Goal: Task Accomplishment & Management: Manage account settings

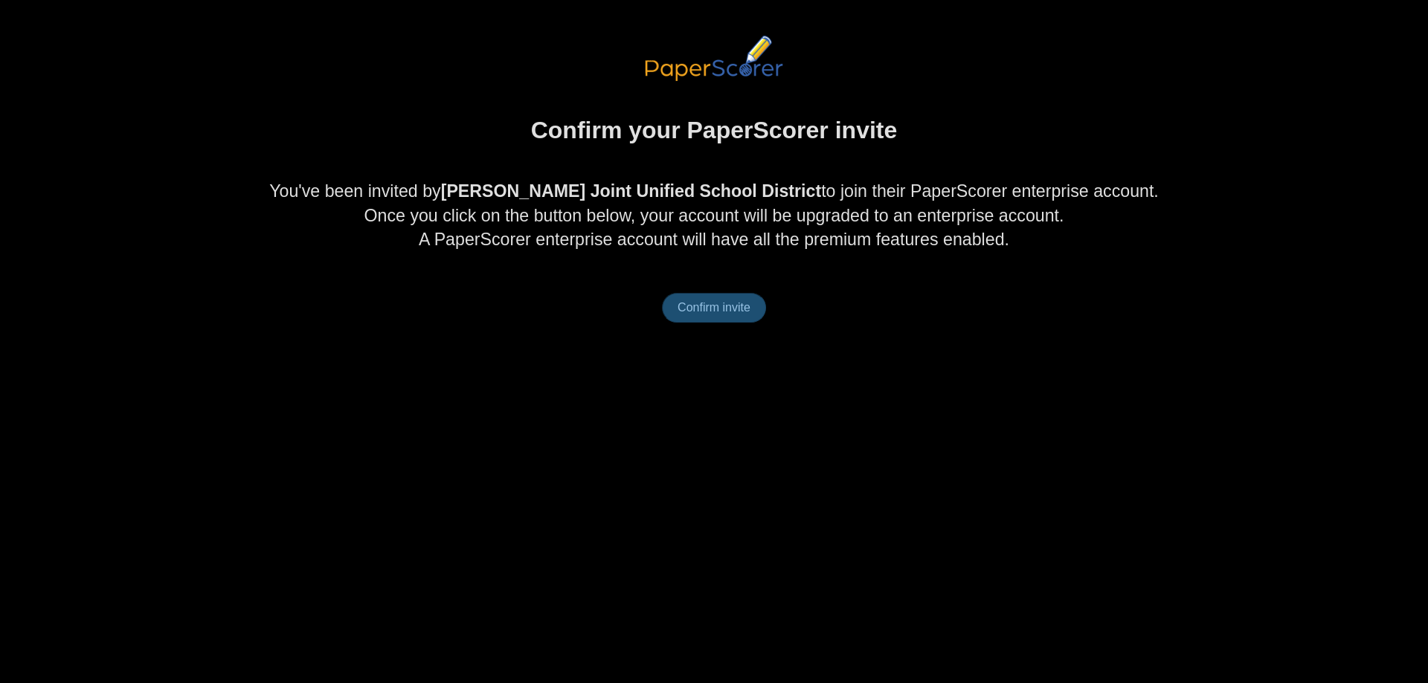
click at [721, 306] on span "Confirm invite" at bounding box center [714, 307] width 73 height 13
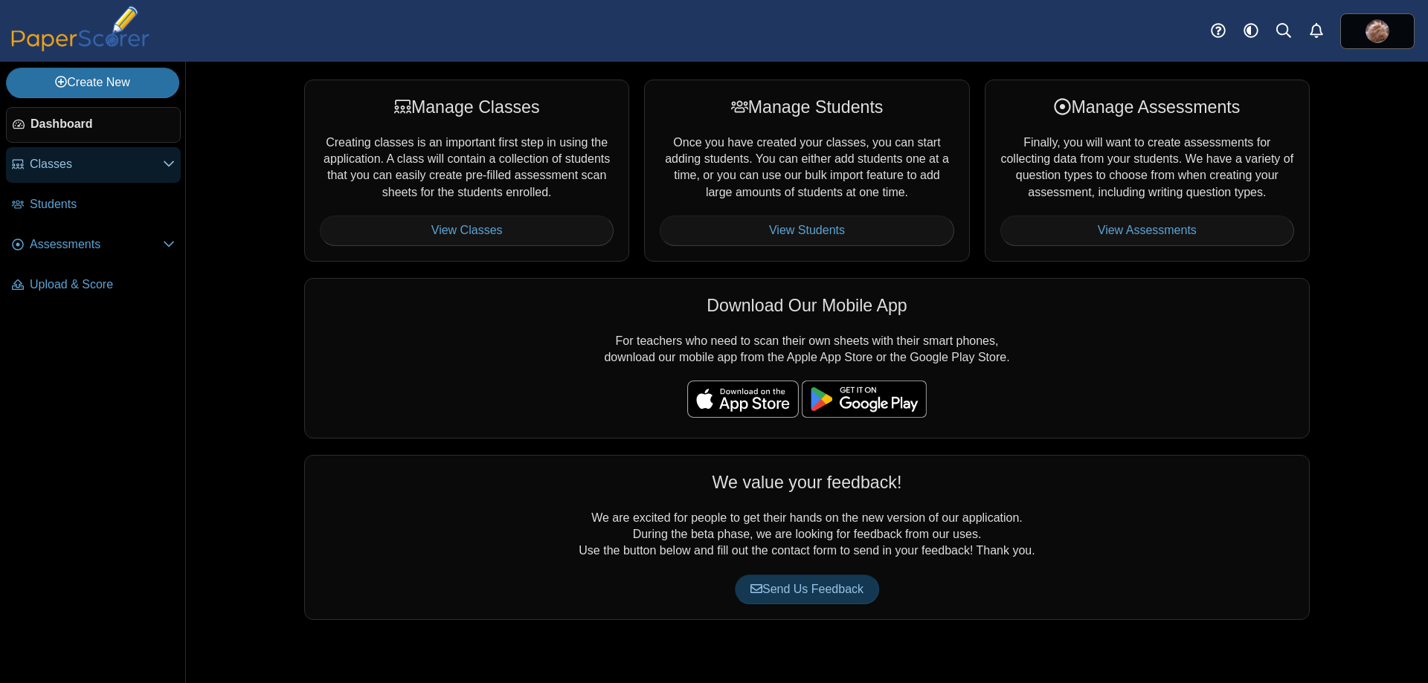
click at [80, 170] on span "Classes" at bounding box center [96, 164] width 133 height 16
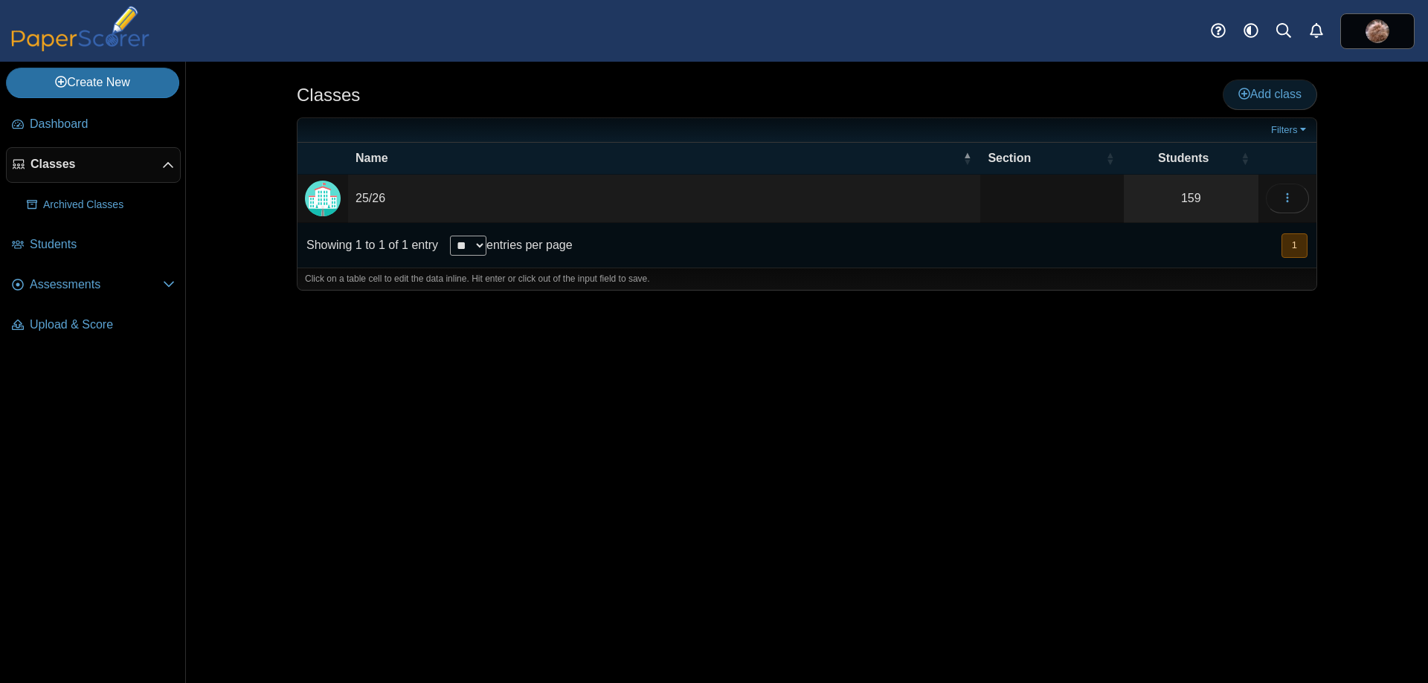
click at [1258, 88] on span "Add class" at bounding box center [1269, 94] width 63 height 13
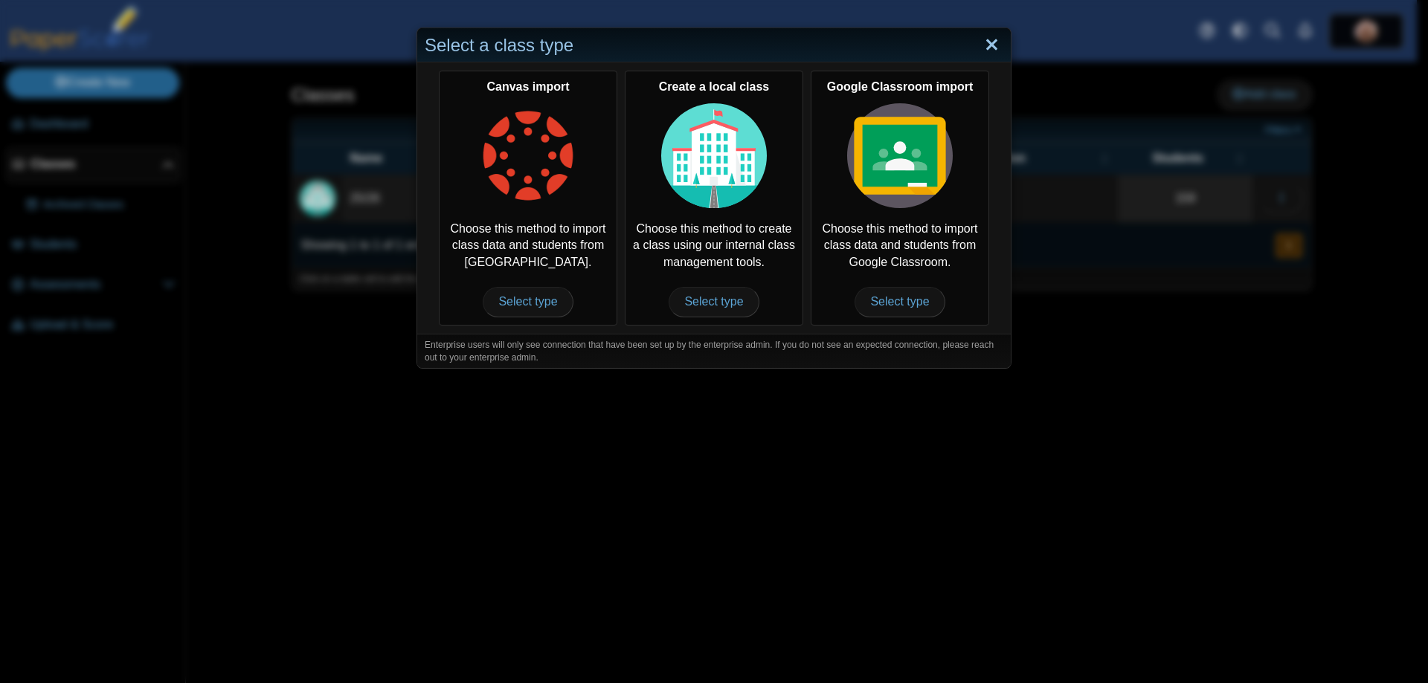
click at [983, 39] on link "Close" at bounding box center [991, 45] width 23 height 25
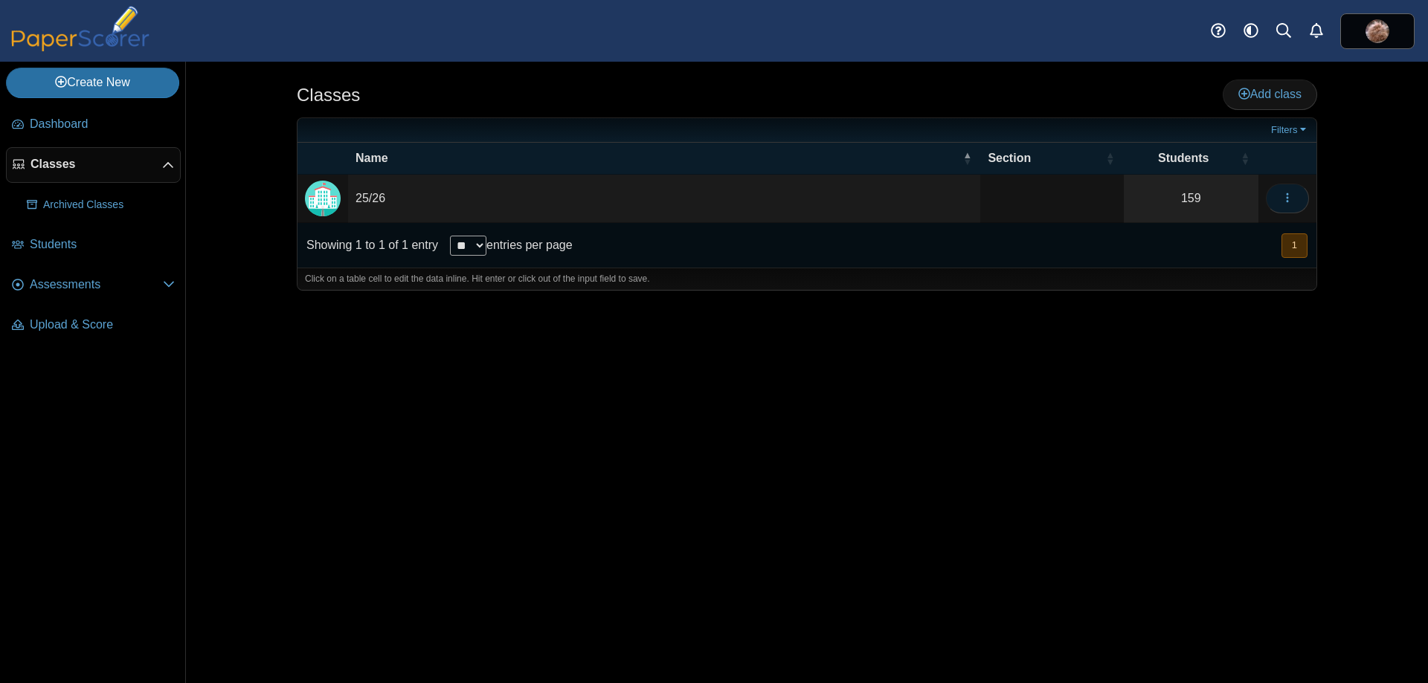
click at [1278, 202] on button "button" at bounding box center [1287, 199] width 43 height 30
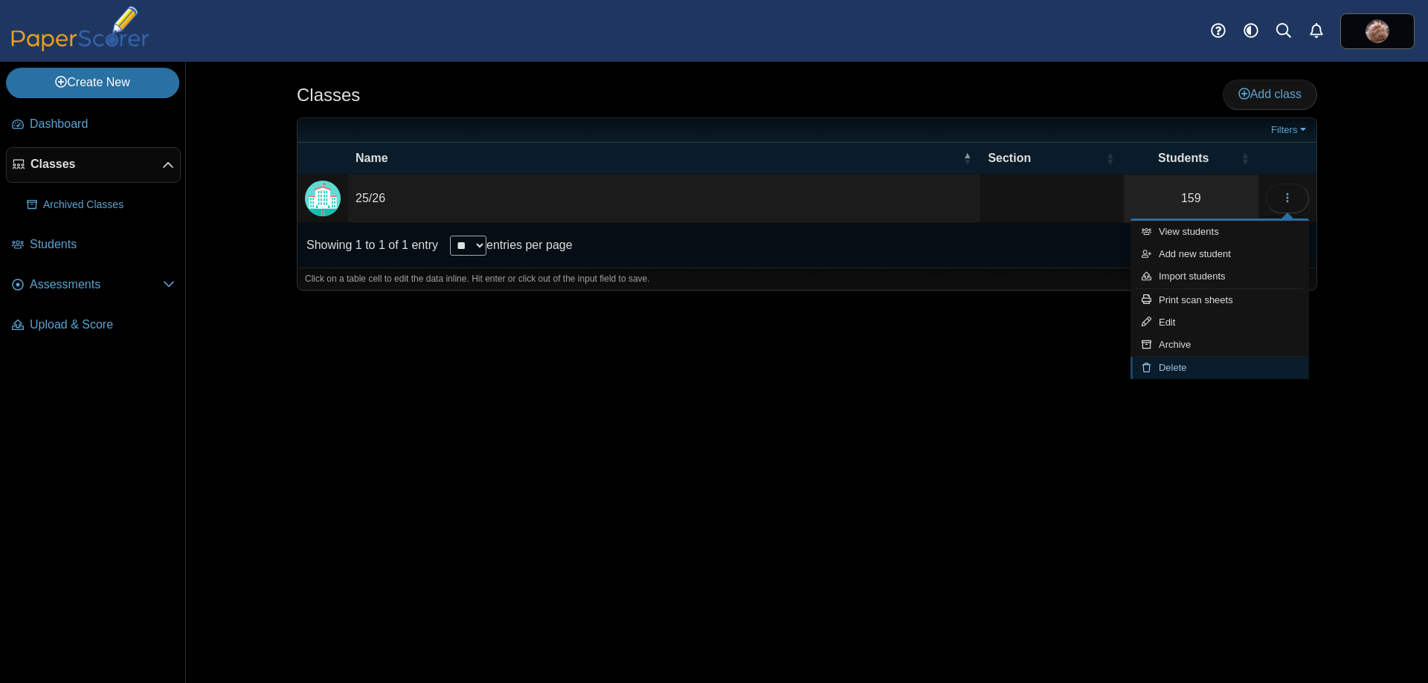
click at [1187, 373] on link "Delete" at bounding box center [1219, 368] width 178 height 22
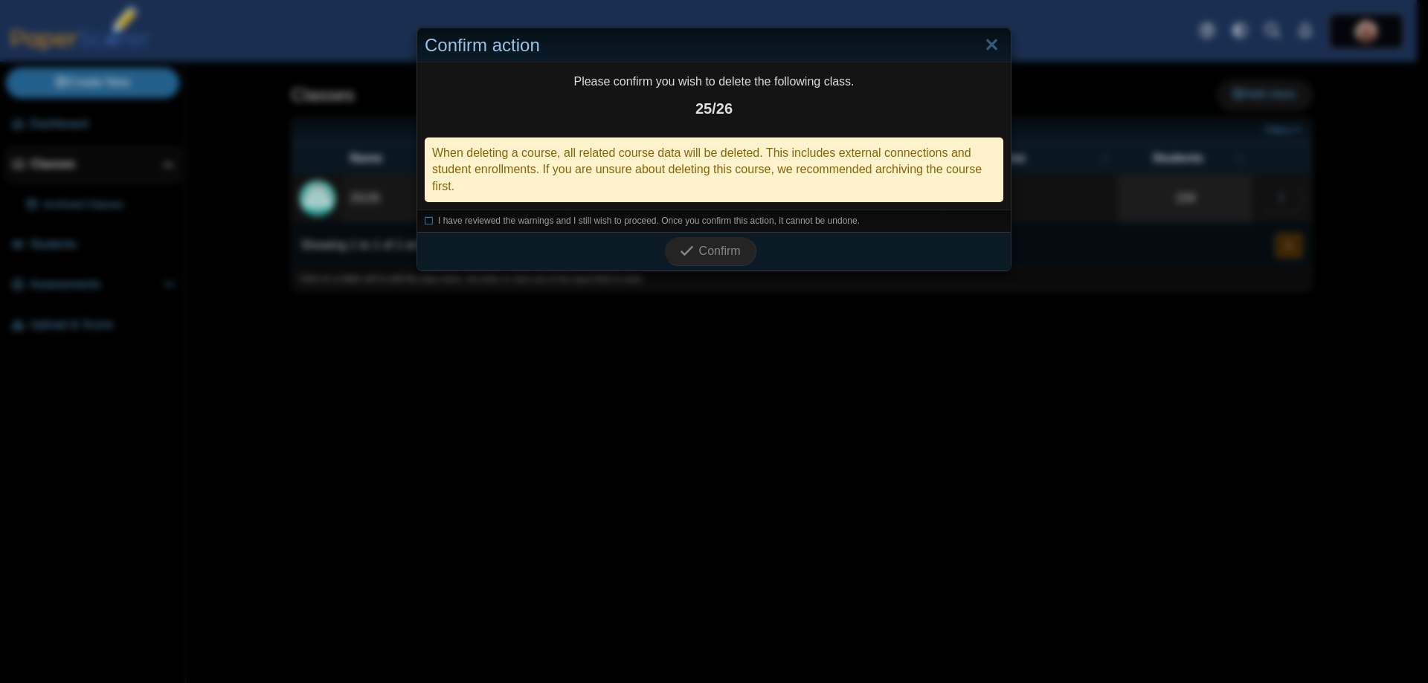
click at [428, 219] on li "I have reviewed the warnings and I still wish to proceed. Once you confirm this…" at bounding box center [714, 221] width 579 height 13
click at [425, 219] on icon at bounding box center [429, 219] width 9 height 8
click at [699, 253] on span "Confirm" at bounding box center [720, 251] width 42 height 13
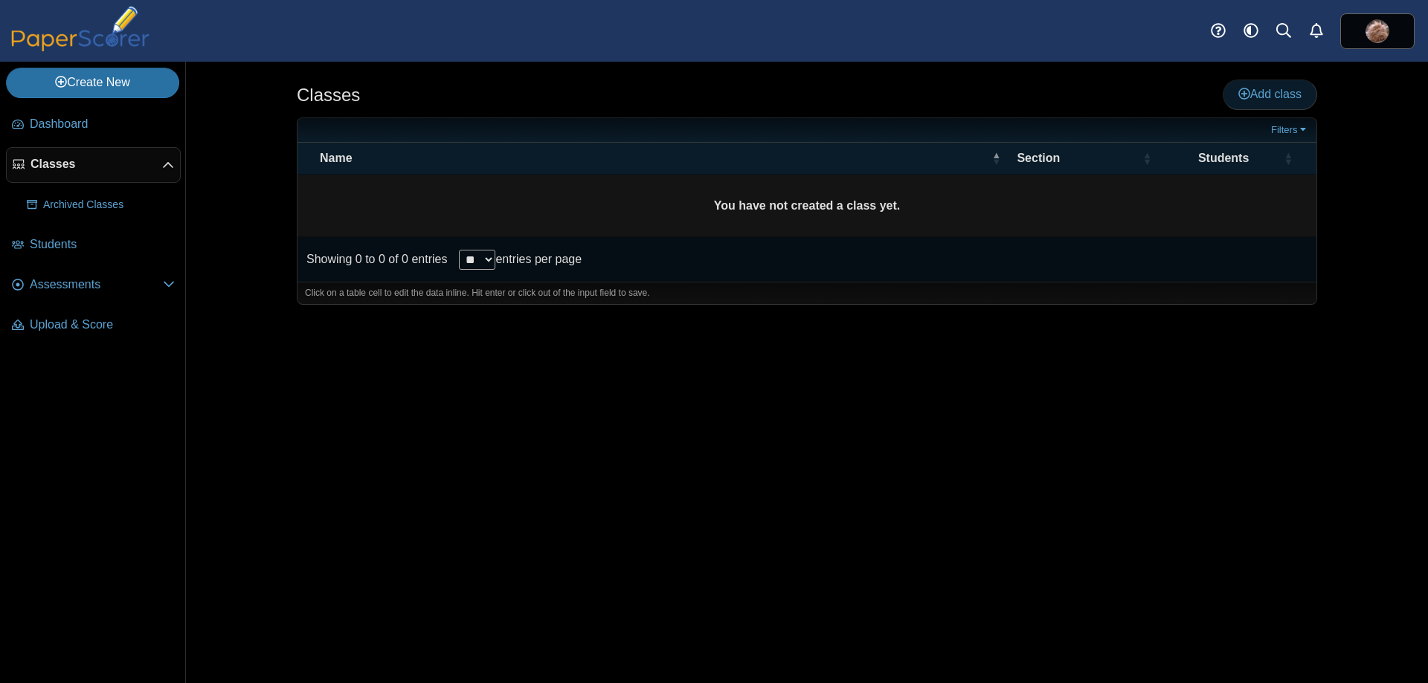
click at [1279, 88] on span "Add class" at bounding box center [1269, 94] width 63 height 13
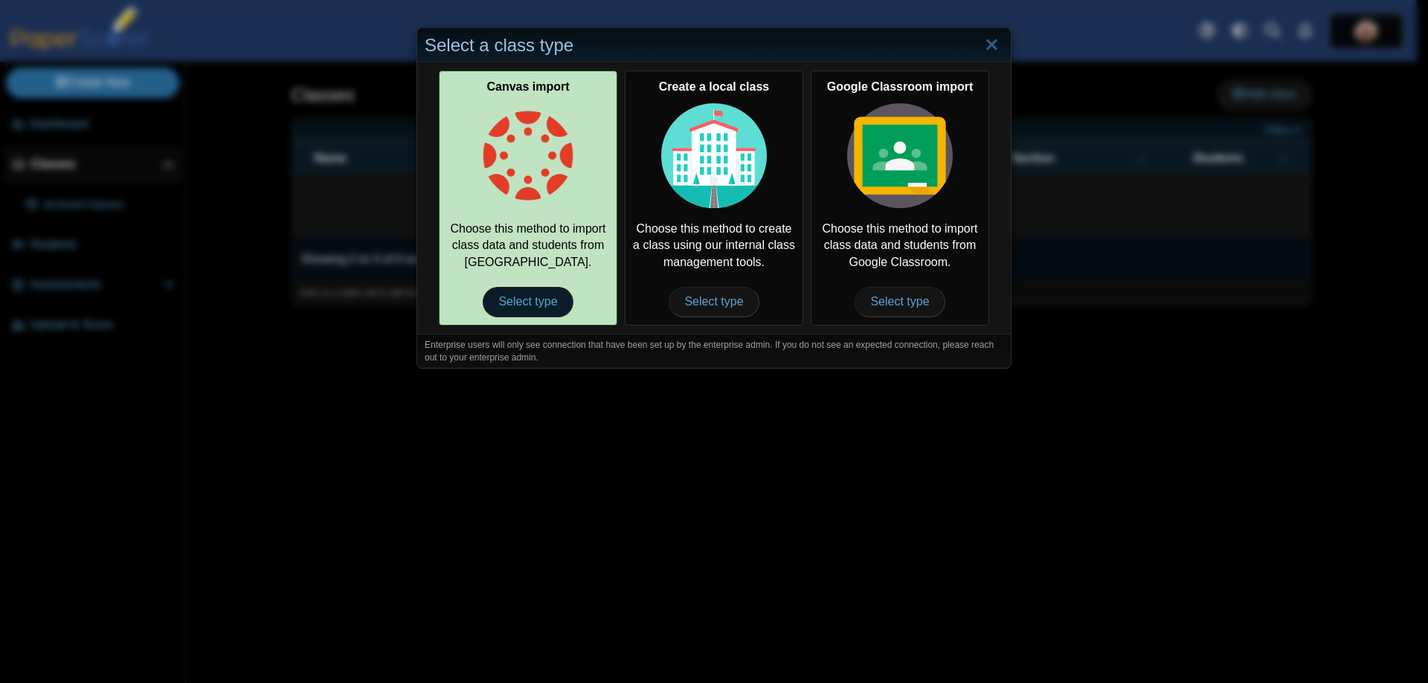
click at [516, 306] on span "Select type" at bounding box center [528, 302] width 90 height 30
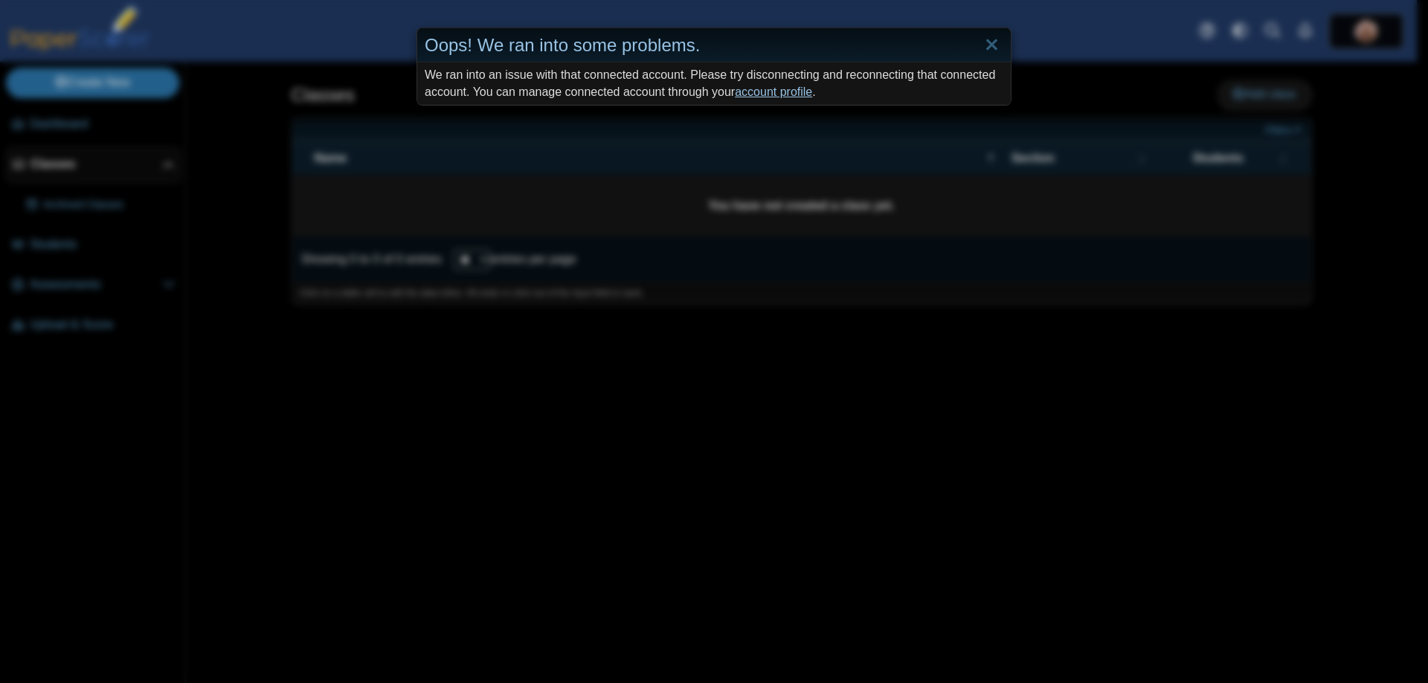
click at [795, 95] on link "account profile" at bounding box center [773, 92] width 77 height 13
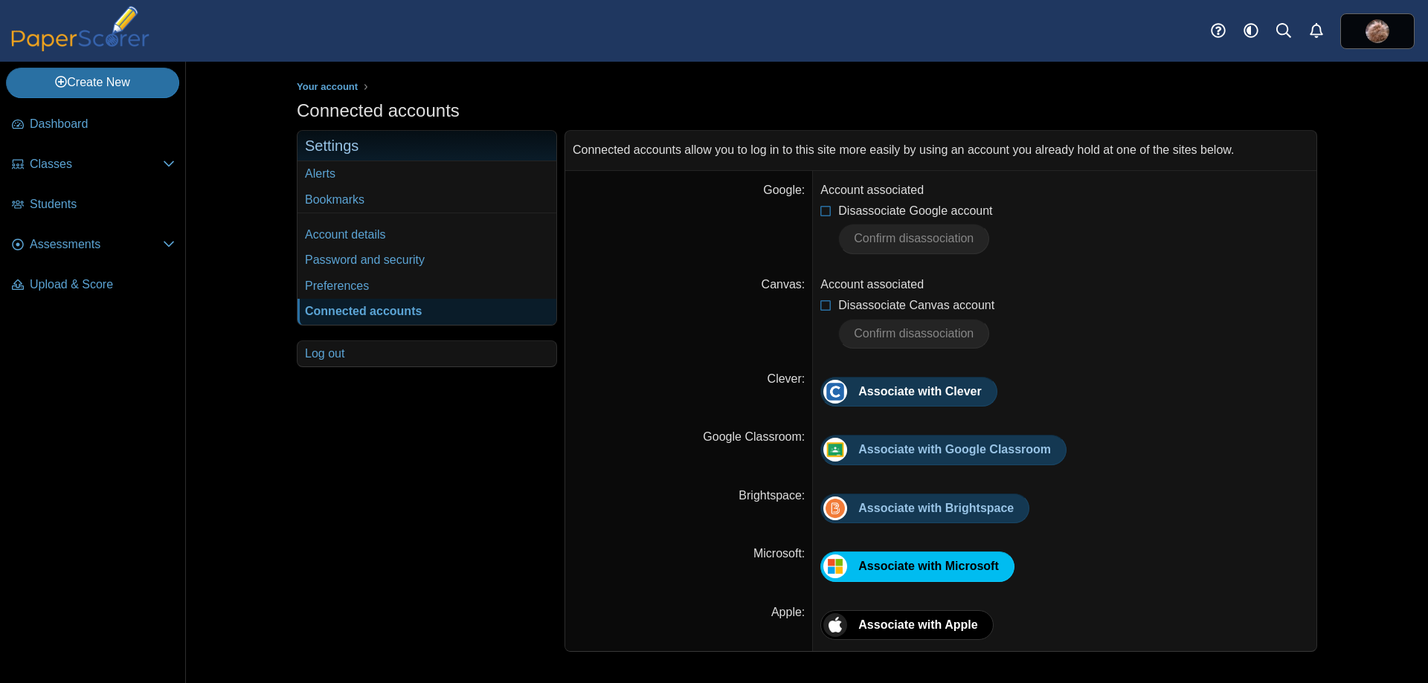
click at [857, 280] on div "Account associated" at bounding box center [1064, 285] width 489 height 16
click at [848, 284] on div "Account associated" at bounding box center [1064, 285] width 489 height 16
click at [222, 293] on div "Your account Connected accounts" at bounding box center [807, 373] width 1242 height 622
click at [40, 205] on span "Students" at bounding box center [102, 204] width 145 height 16
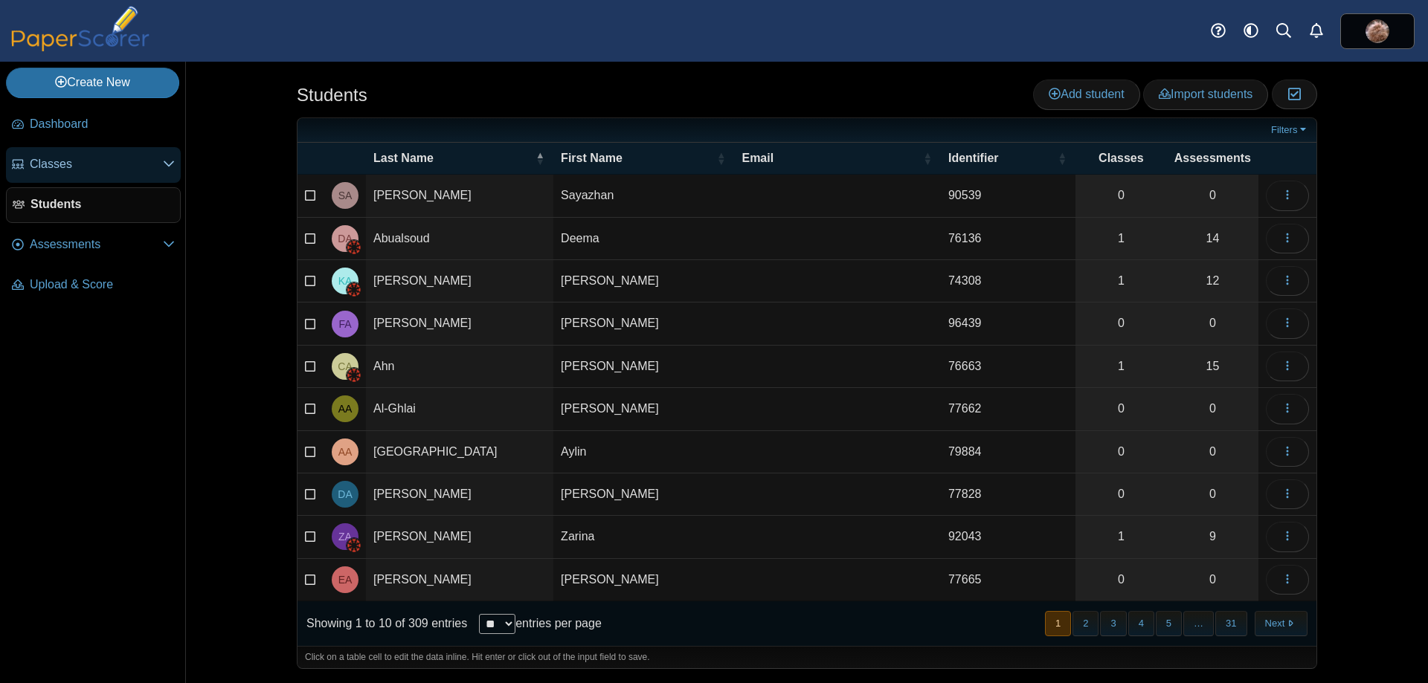
click at [42, 173] on link "Classes" at bounding box center [93, 165] width 175 height 36
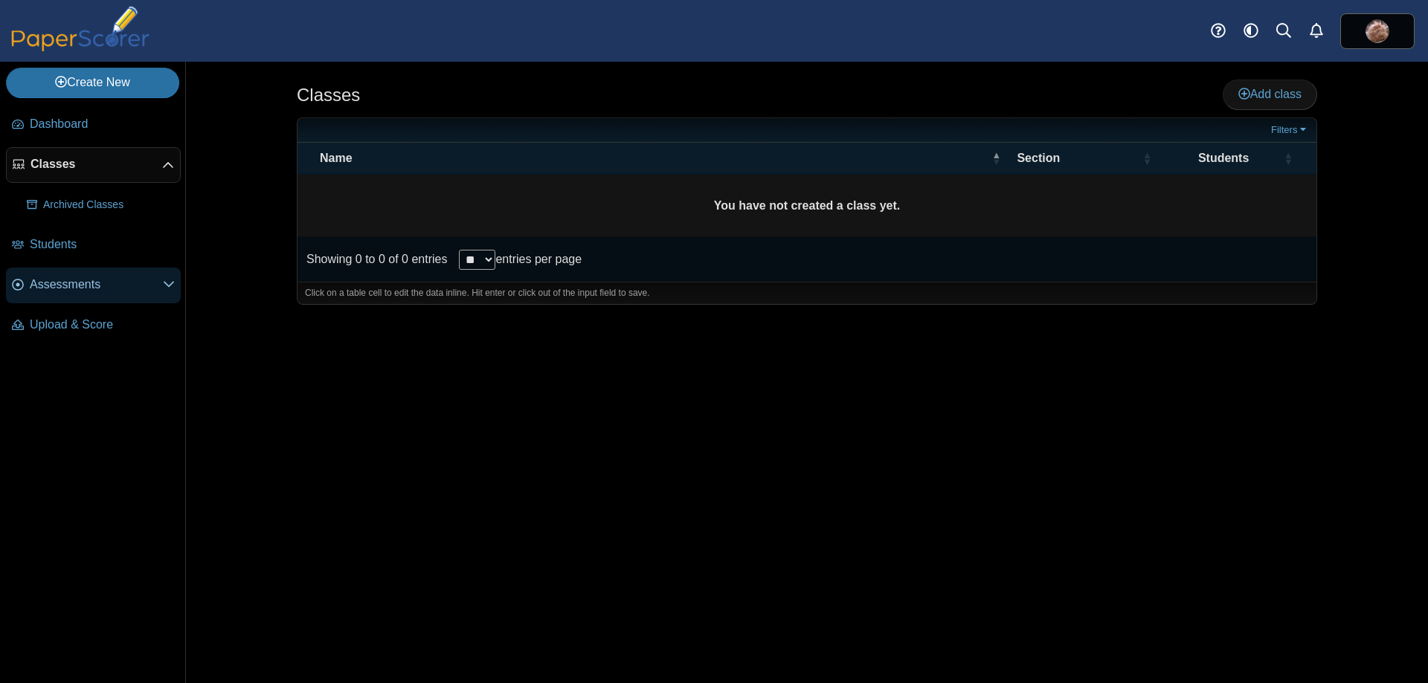
click at [81, 277] on span "Assessments" at bounding box center [96, 285] width 133 height 16
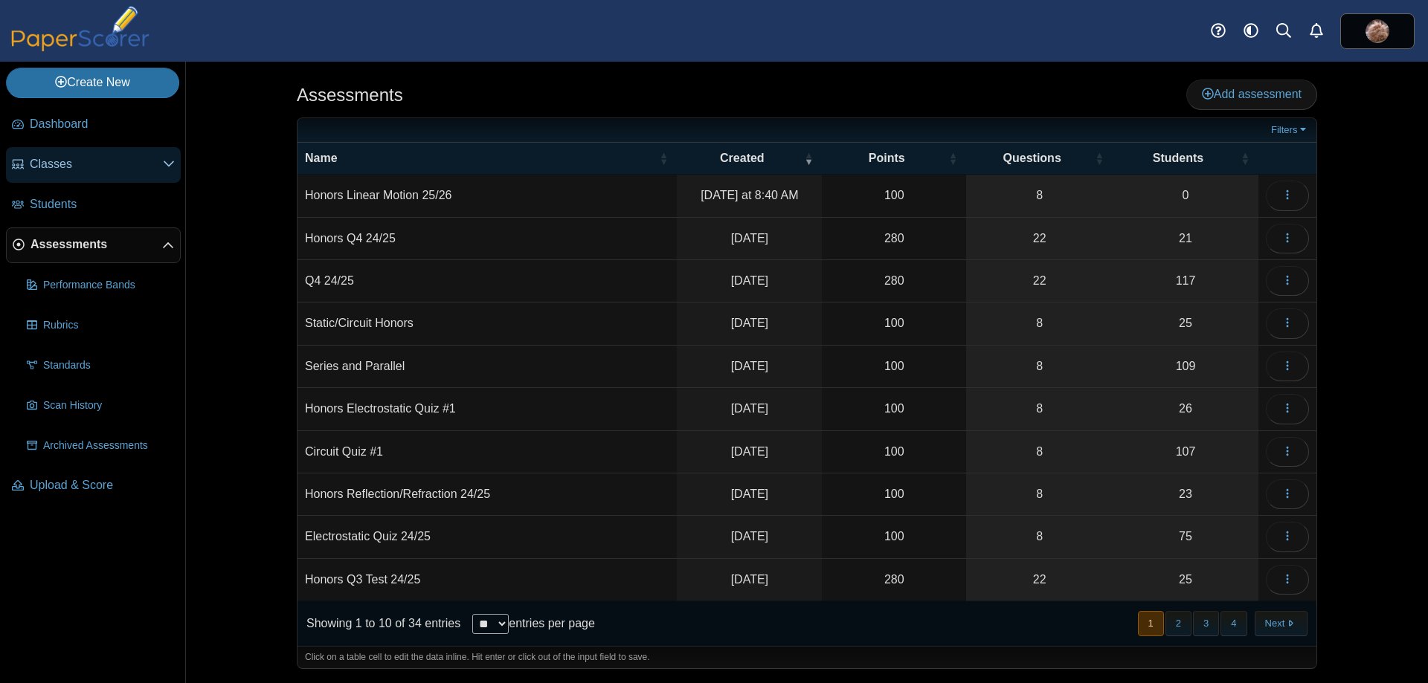
click at [100, 171] on span "Classes" at bounding box center [96, 164] width 133 height 16
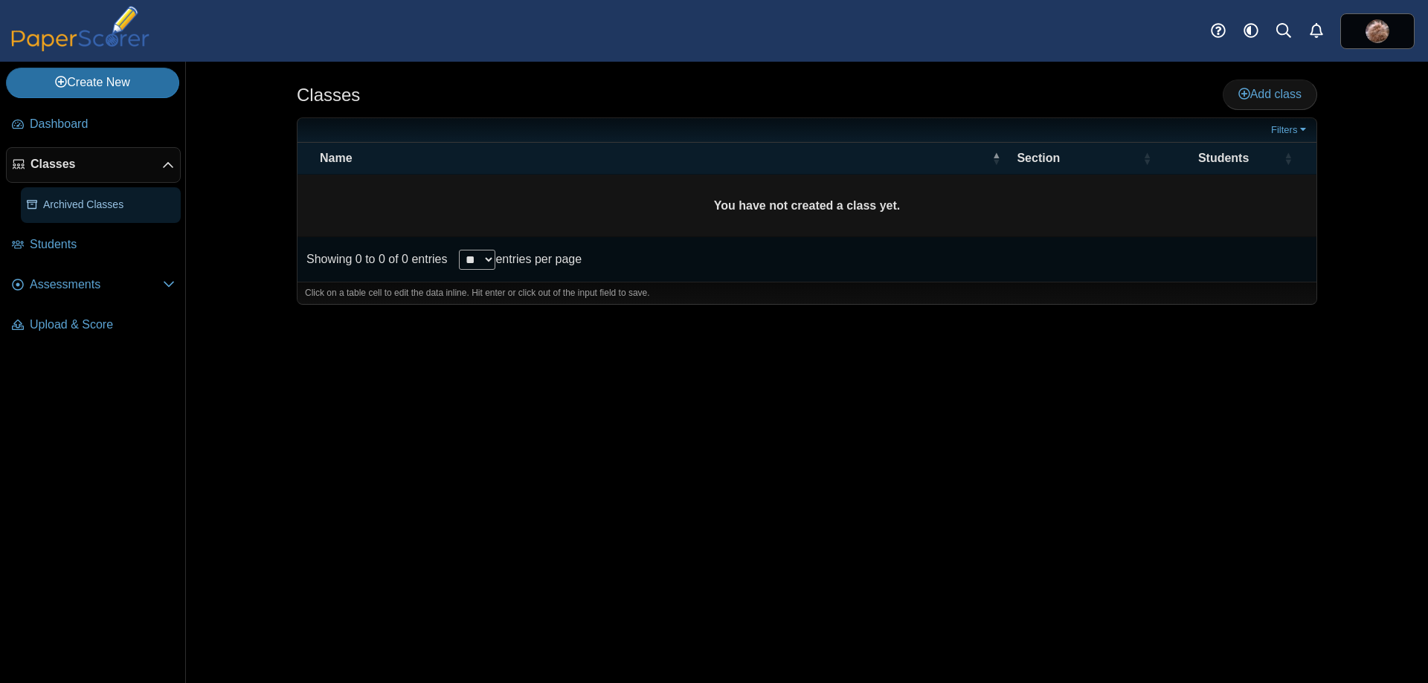
click at [64, 191] on link "Archived Classes" at bounding box center [101, 205] width 160 height 36
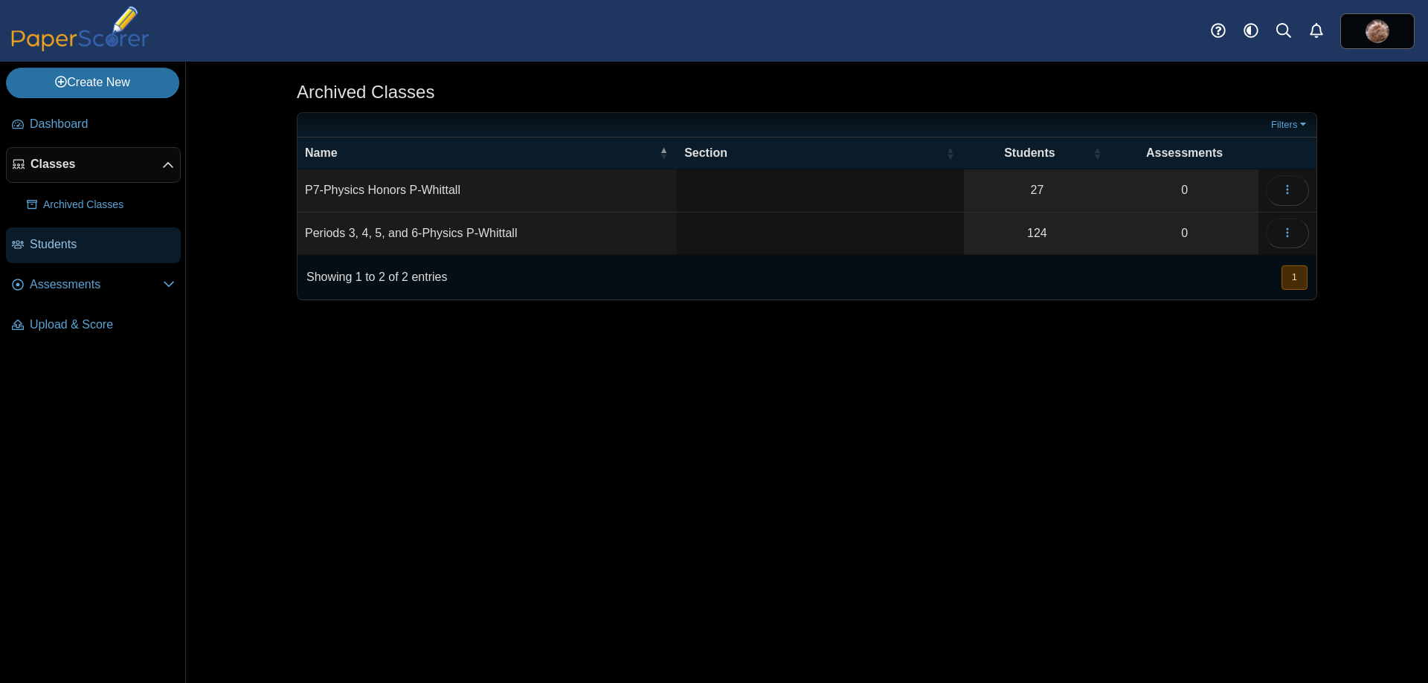
click at [100, 251] on span "Students" at bounding box center [102, 245] width 145 height 16
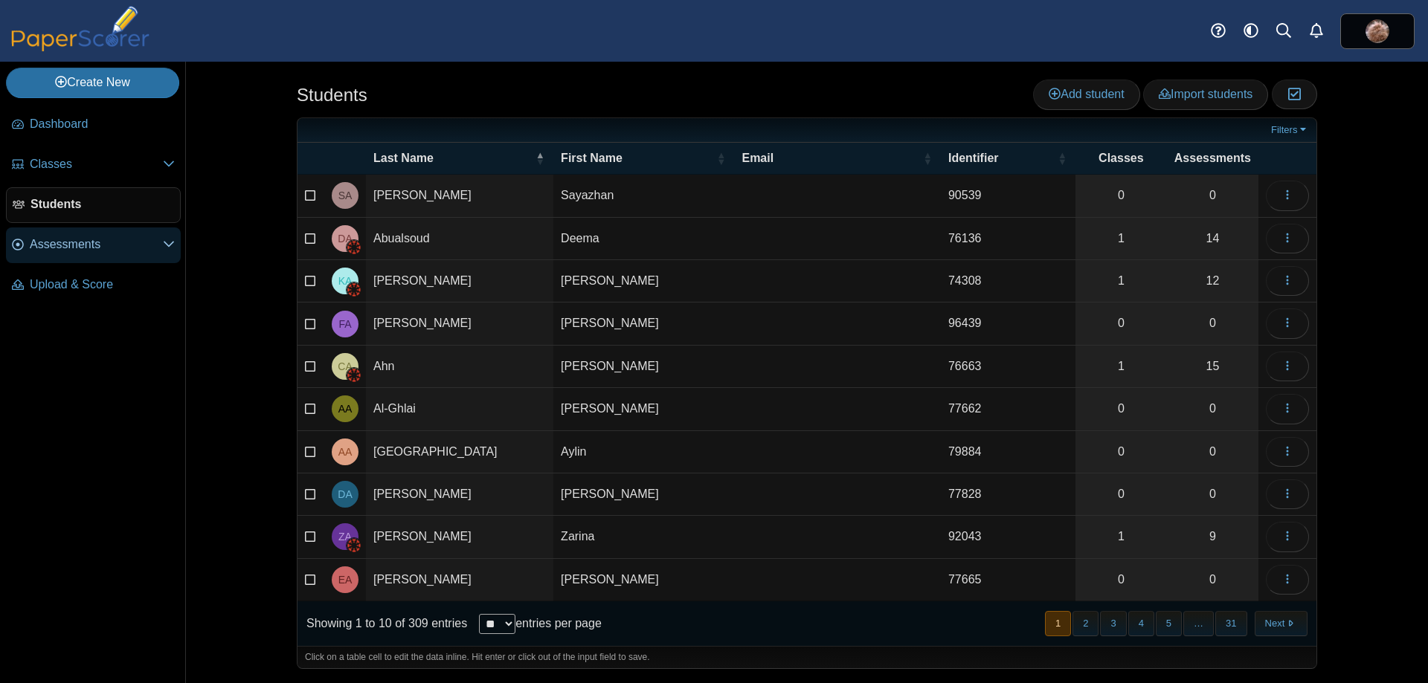
click at [76, 257] on link "Assessments" at bounding box center [93, 246] width 175 height 36
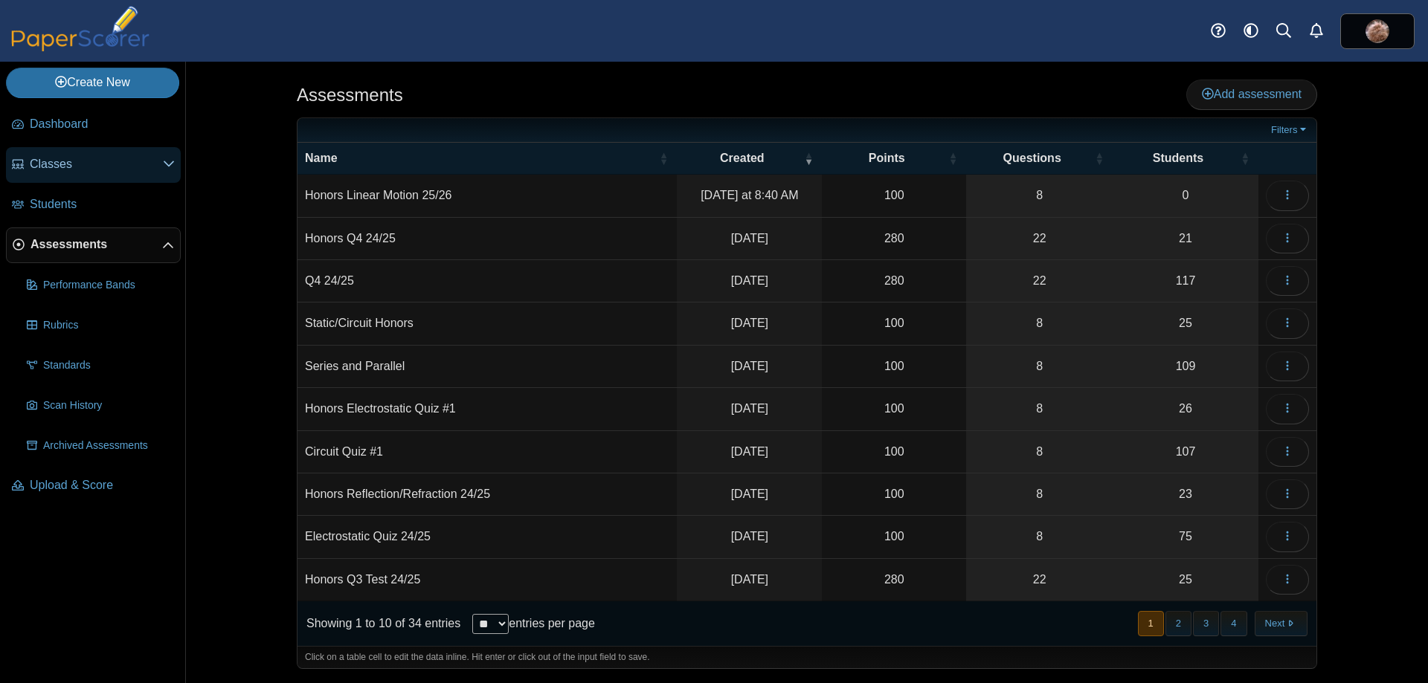
click at [72, 170] on span "Classes" at bounding box center [96, 164] width 133 height 16
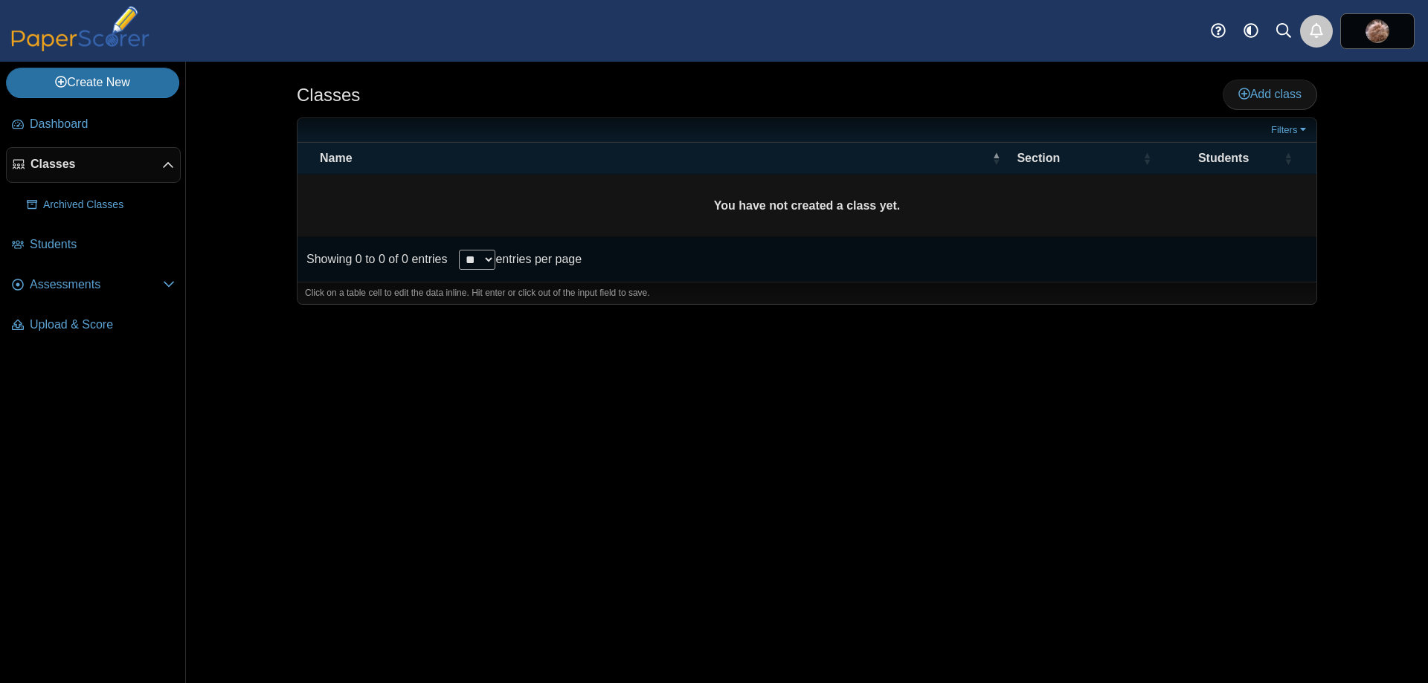
click at [1319, 27] on use "Alerts" at bounding box center [1316, 30] width 13 height 15
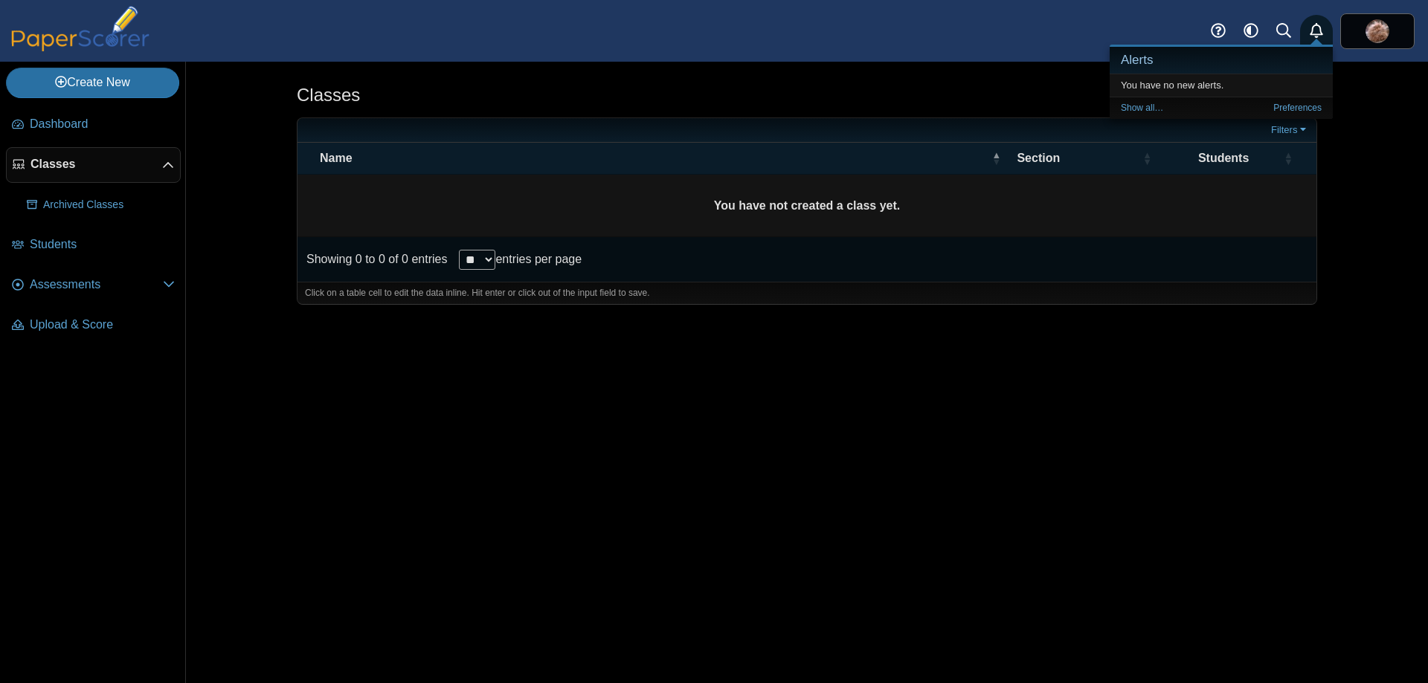
click at [1319, 27] on use "Alerts" at bounding box center [1316, 30] width 13 height 15
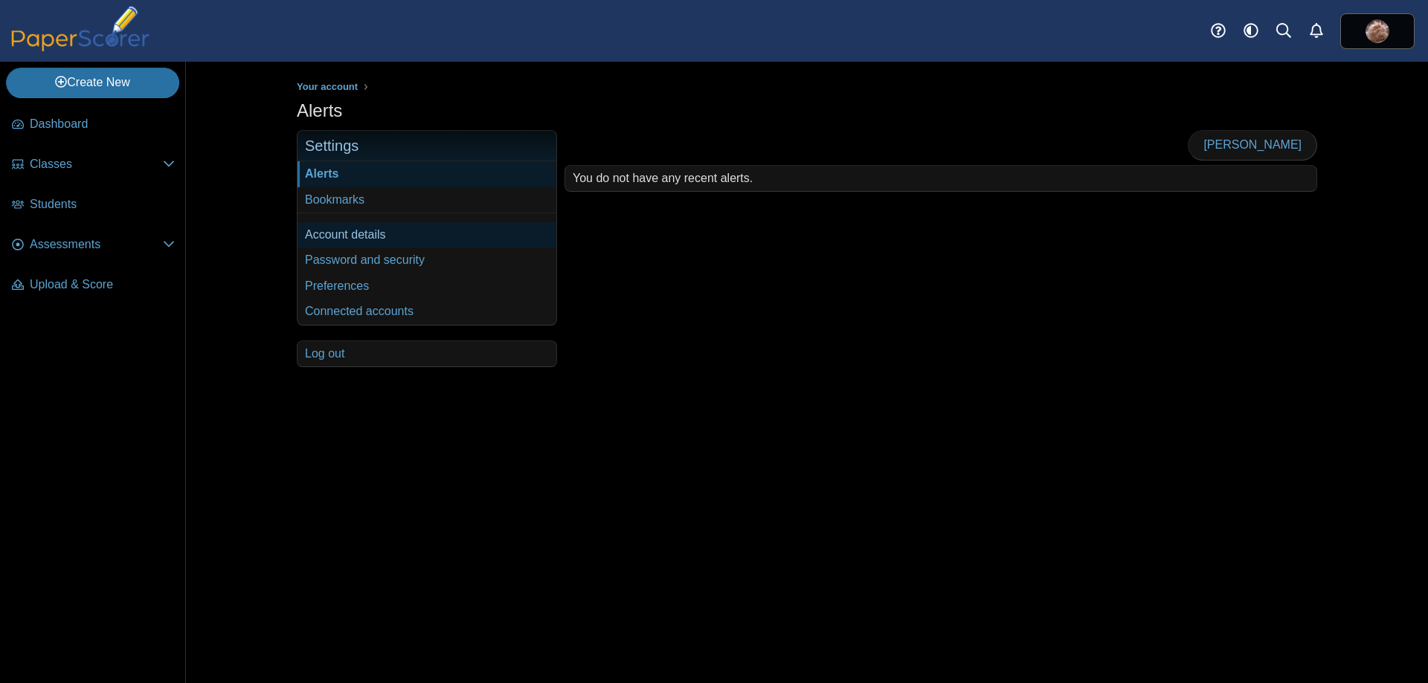
click at [348, 228] on link "Account details" at bounding box center [426, 234] width 259 height 25
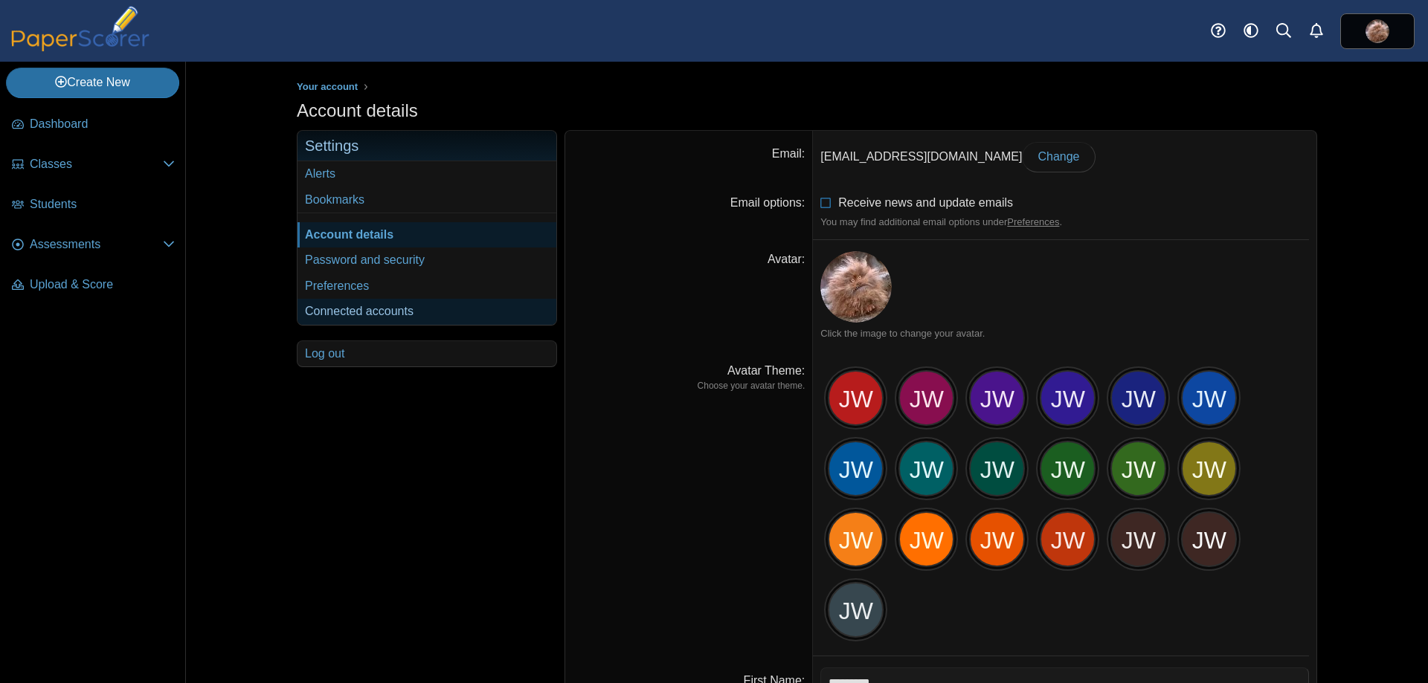
click at [353, 309] on link "Connected accounts" at bounding box center [426, 311] width 259 height 25
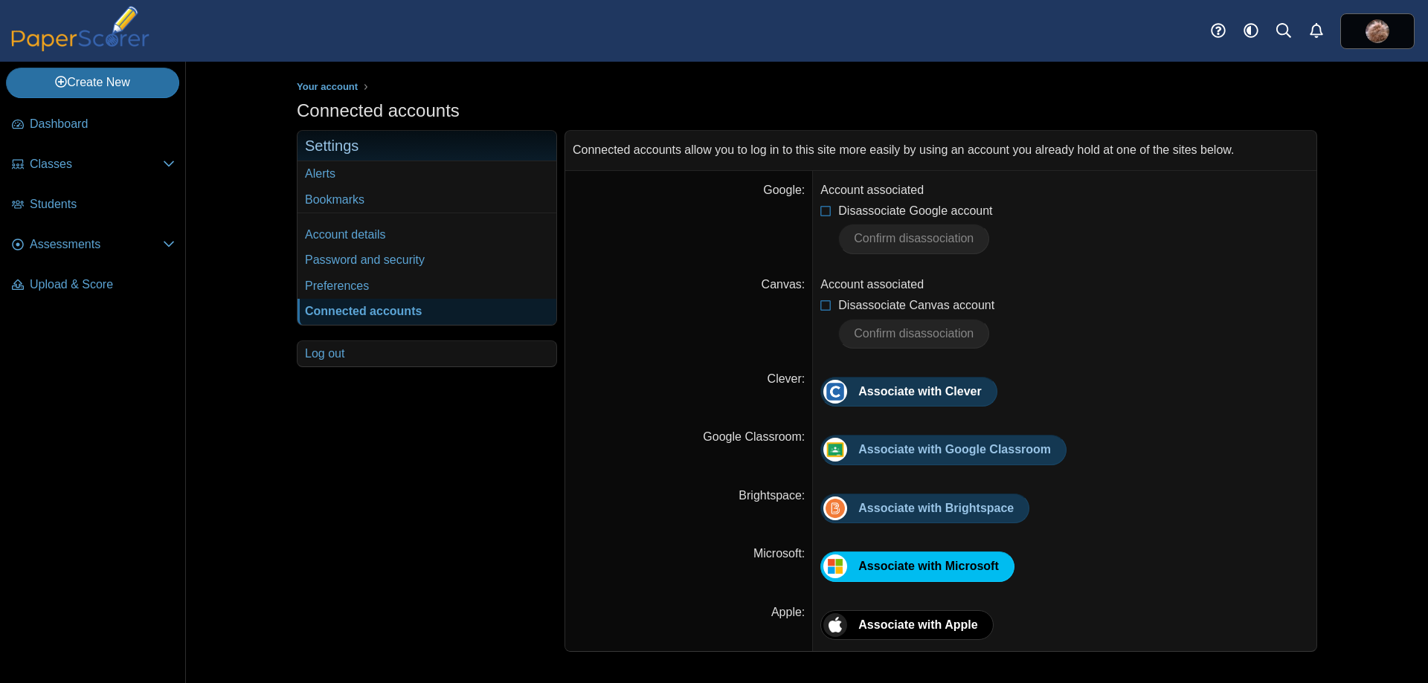
click at [666, 338] on dt "Canvas" at bounding box center [689, 313] width 248 height 94
click at [788, 283] on label "Canvas" at bounding box center [784, 284] width 44 height 13
click at [869, 281] on div "Account associated" at bounding box center [1064, 285] width 489 height 16
click at [105, 42] on img at bounding box center [80, 28] width 149 height 45
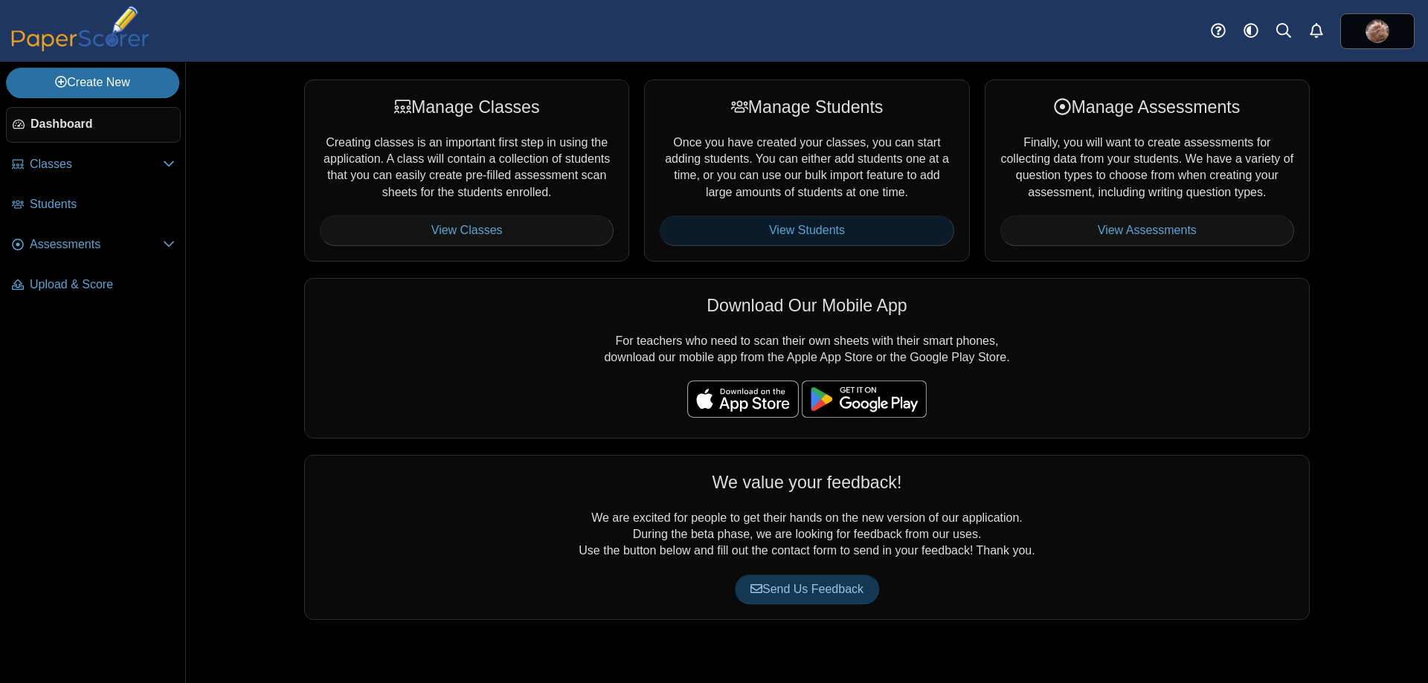
click at [916, 228] on link "View Students" at bounding box center [807, 231] width 294 height 30
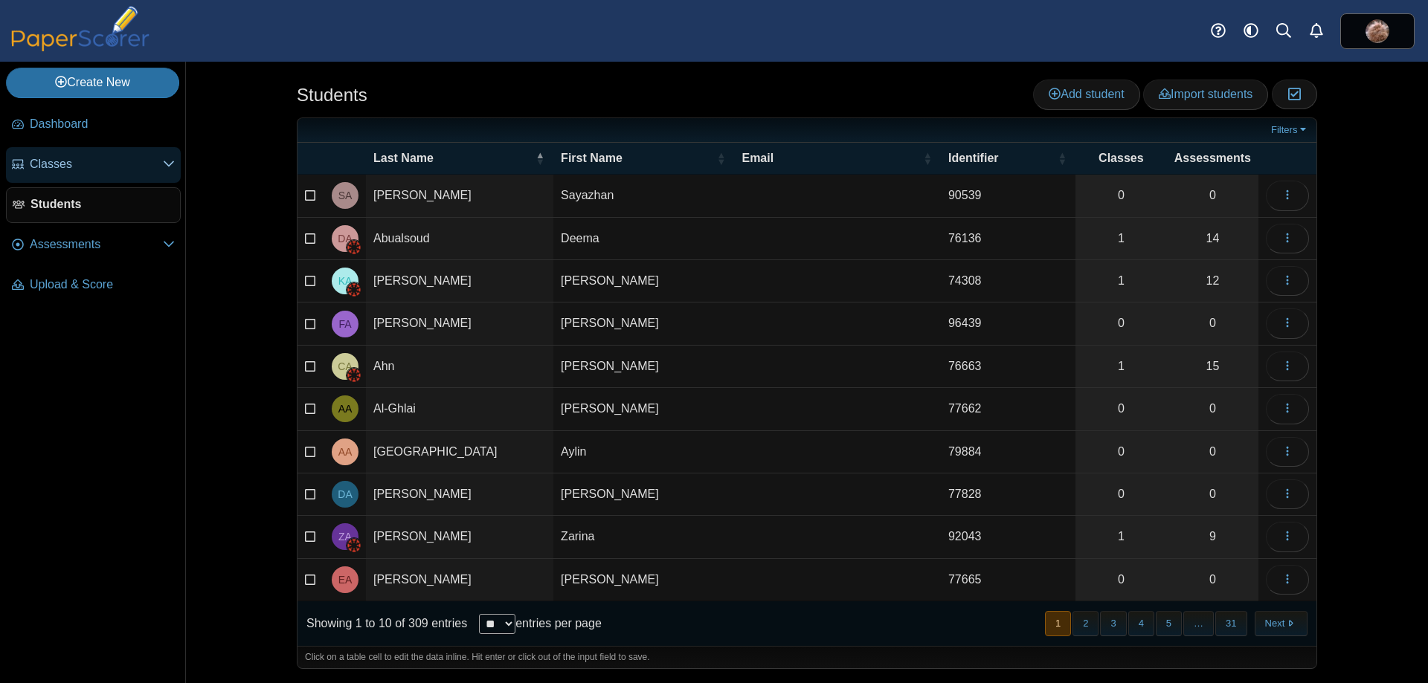
click at [68, 173] on link "Classes" at bounding box center [93, 165] width 175 height 36
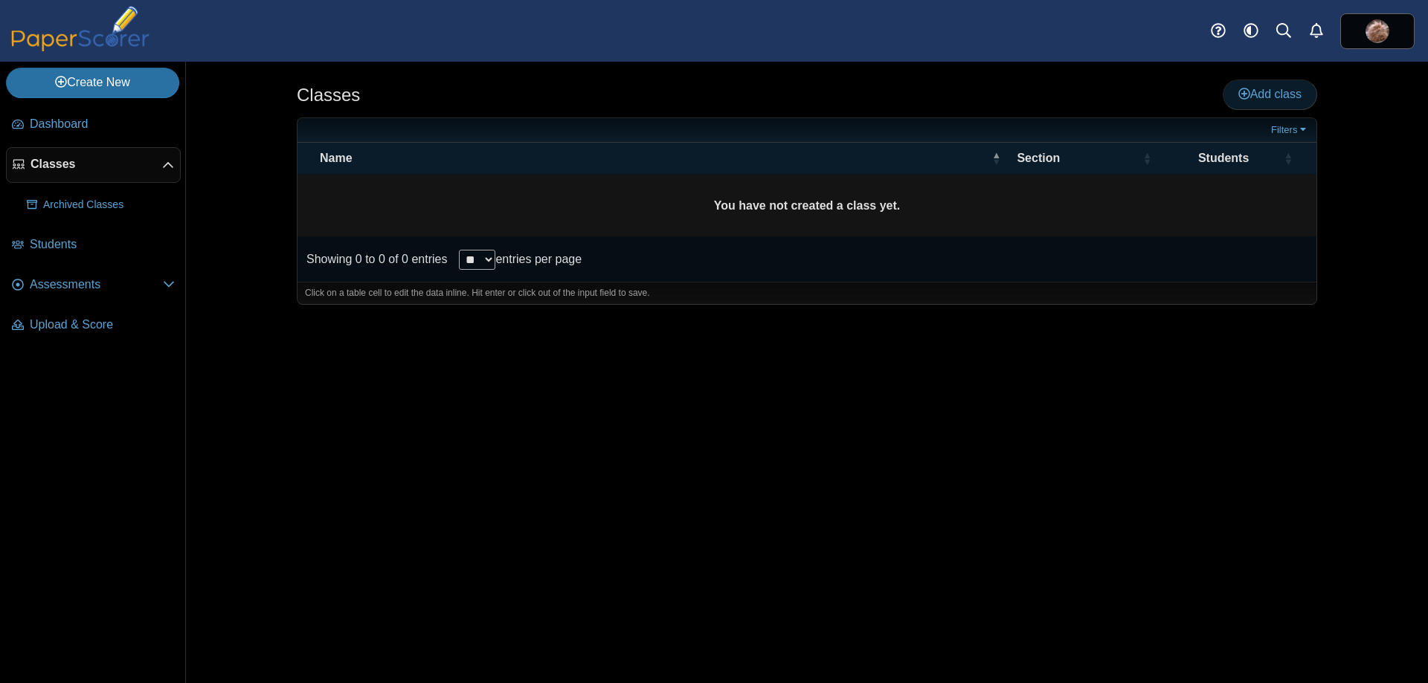
click at [1248, 88] on span "Add class" at bounding box center [1269, 94] width 63 height 13
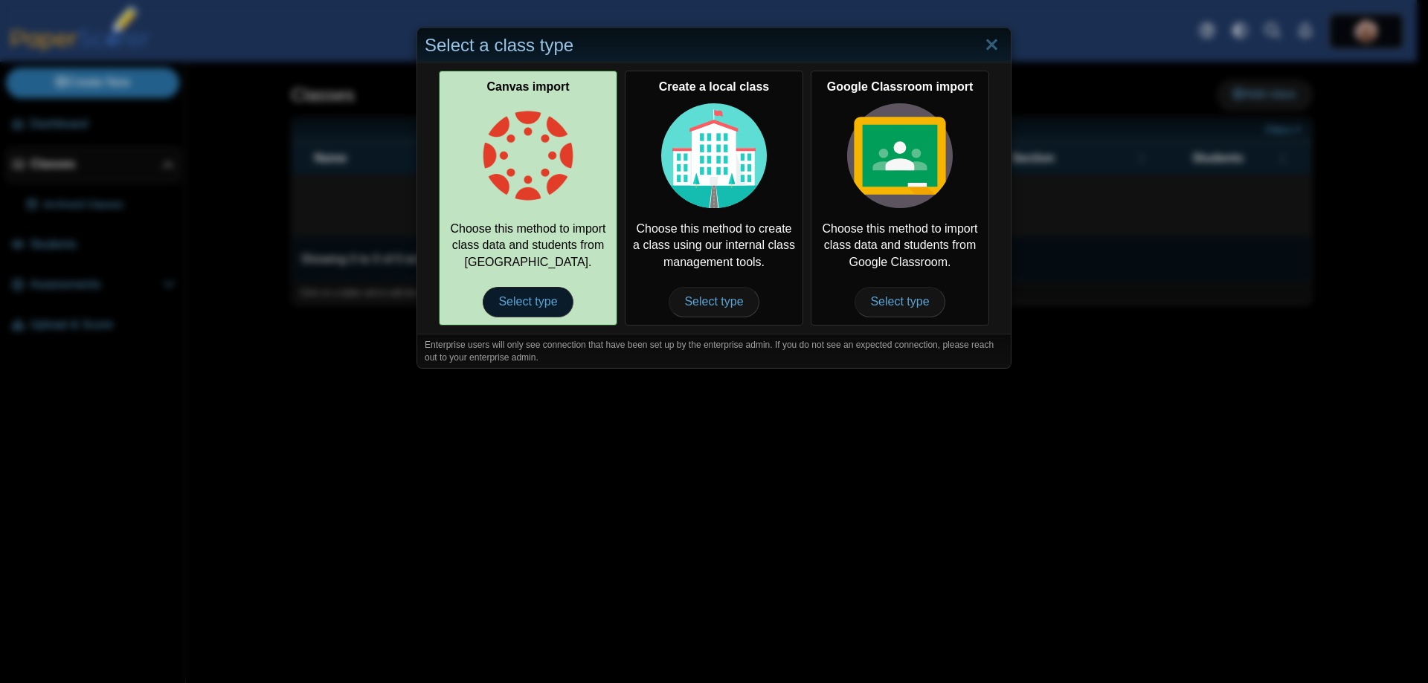
click at [532, 300] on span "Select type" at bounding box center [528, 302] width 90 height 30
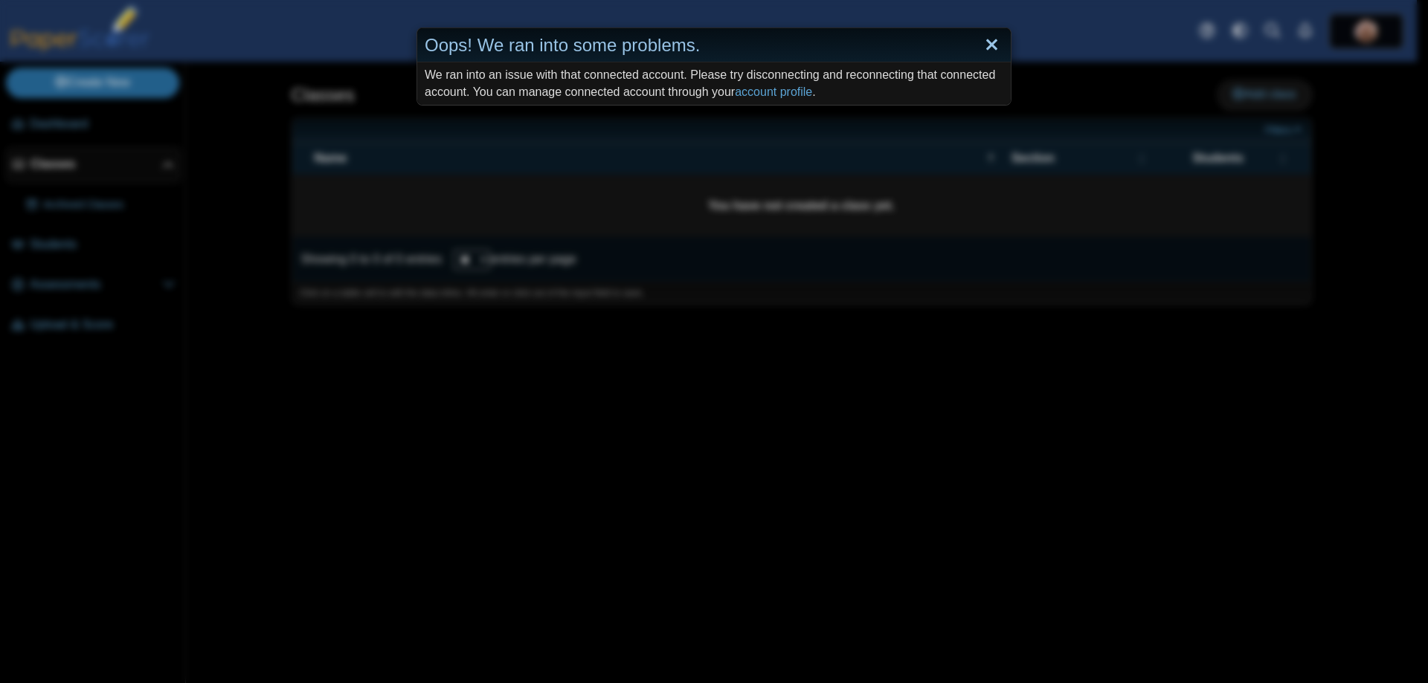
click at [988, 48] on link "Close" at bounding box center [991, 45] width 23 height 25
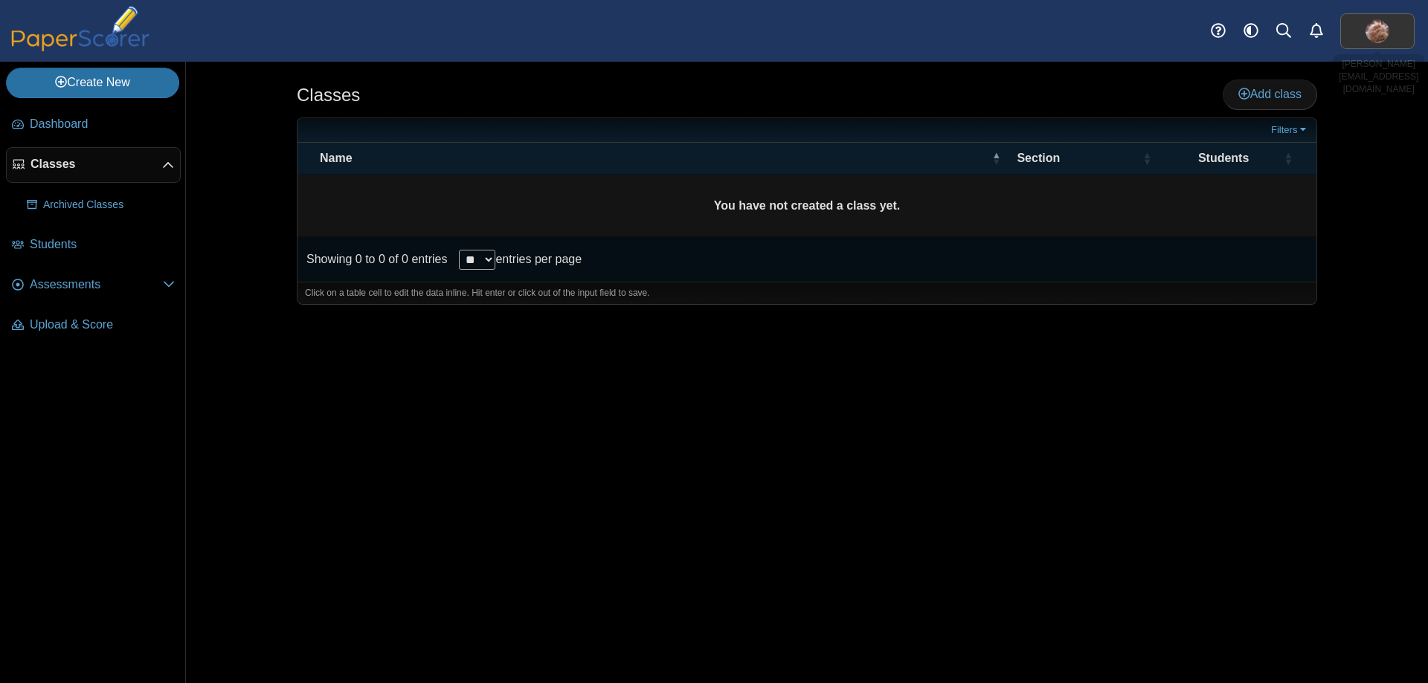
click at [1354, 27] on link at bounding box center [1377, 31] width 74 height 36
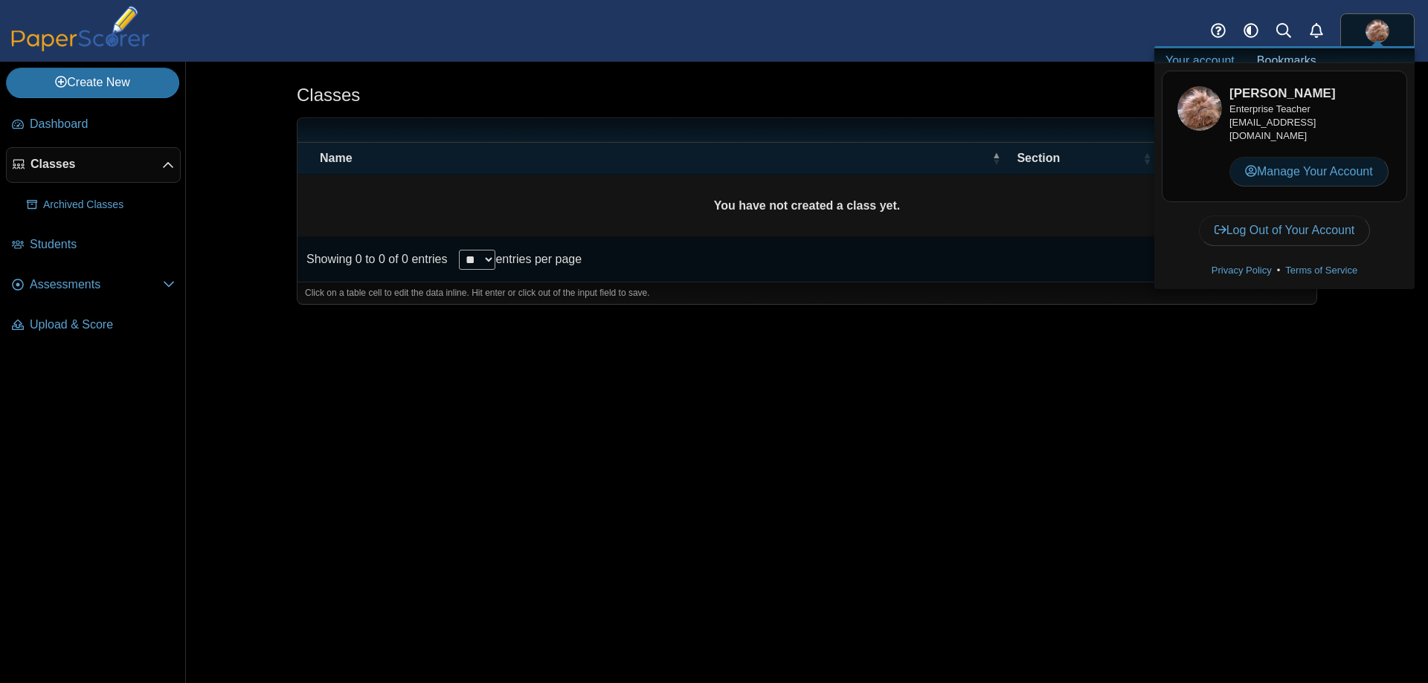
click at [1290, 173] on link "Manage Your Account" at bounding box center [1308, 172] width 159 height 30
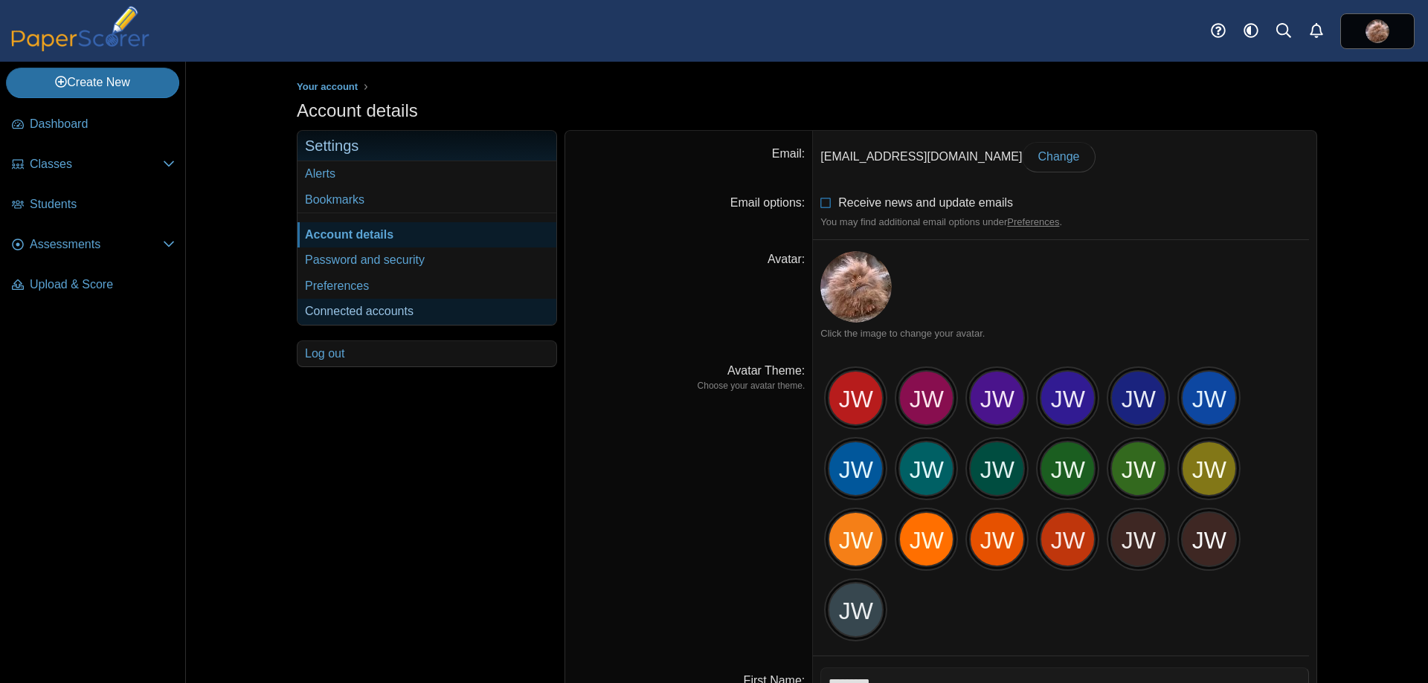
click at [342, 308] on link "Connected accounts" at bounding box center [426, 311] width 259 height 25
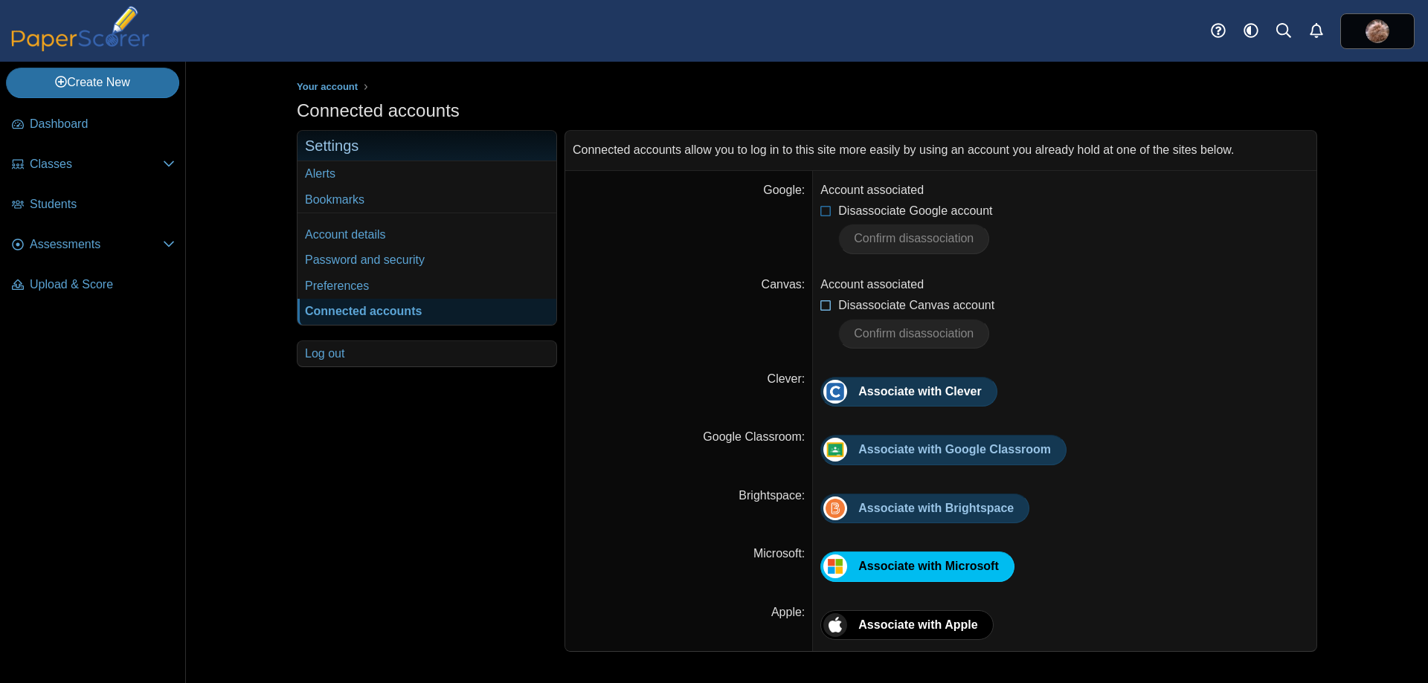
click at [829, 307] on icon at bounding box center [826, 302] width 12 height 10
click at [895, 327] on span "Confirm disassociation" at bounding box center [914, 333] width 120 height 13
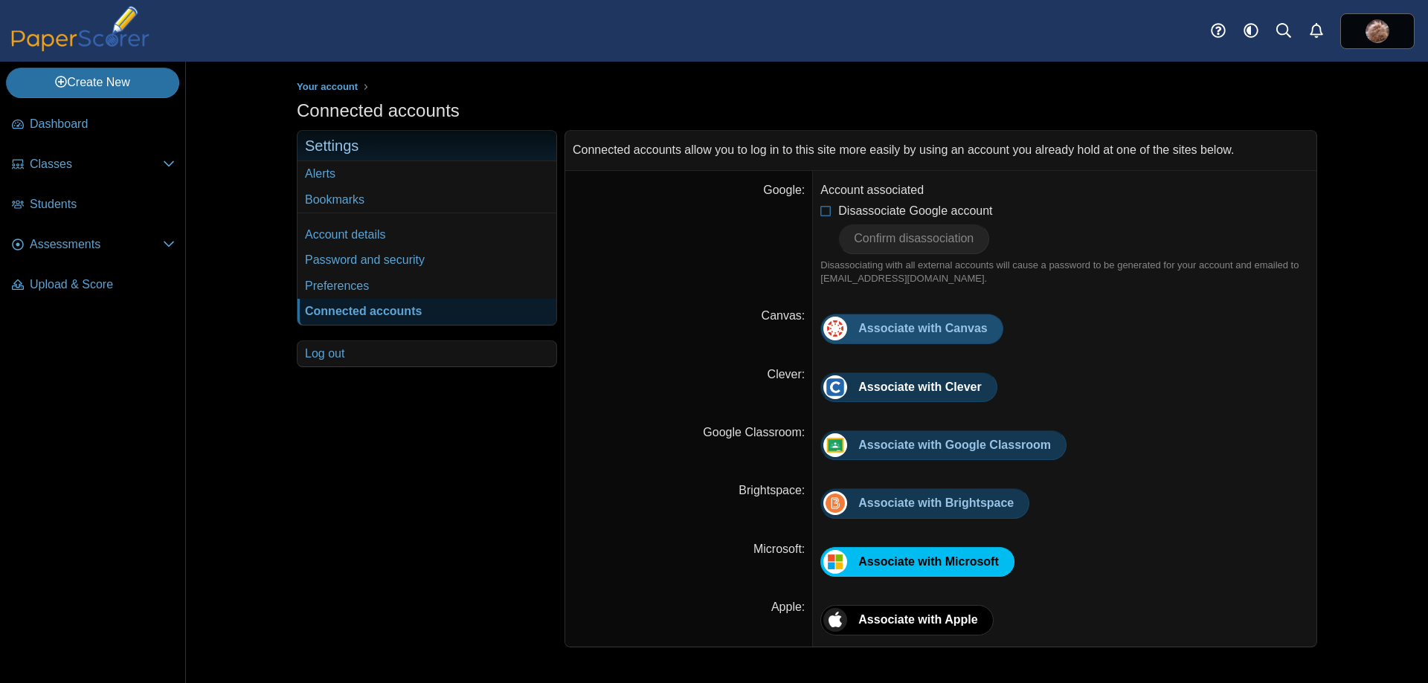
click at [887, 335] on span "Associate with Canvas" at bounding box center [922, 328] width 129 height 13
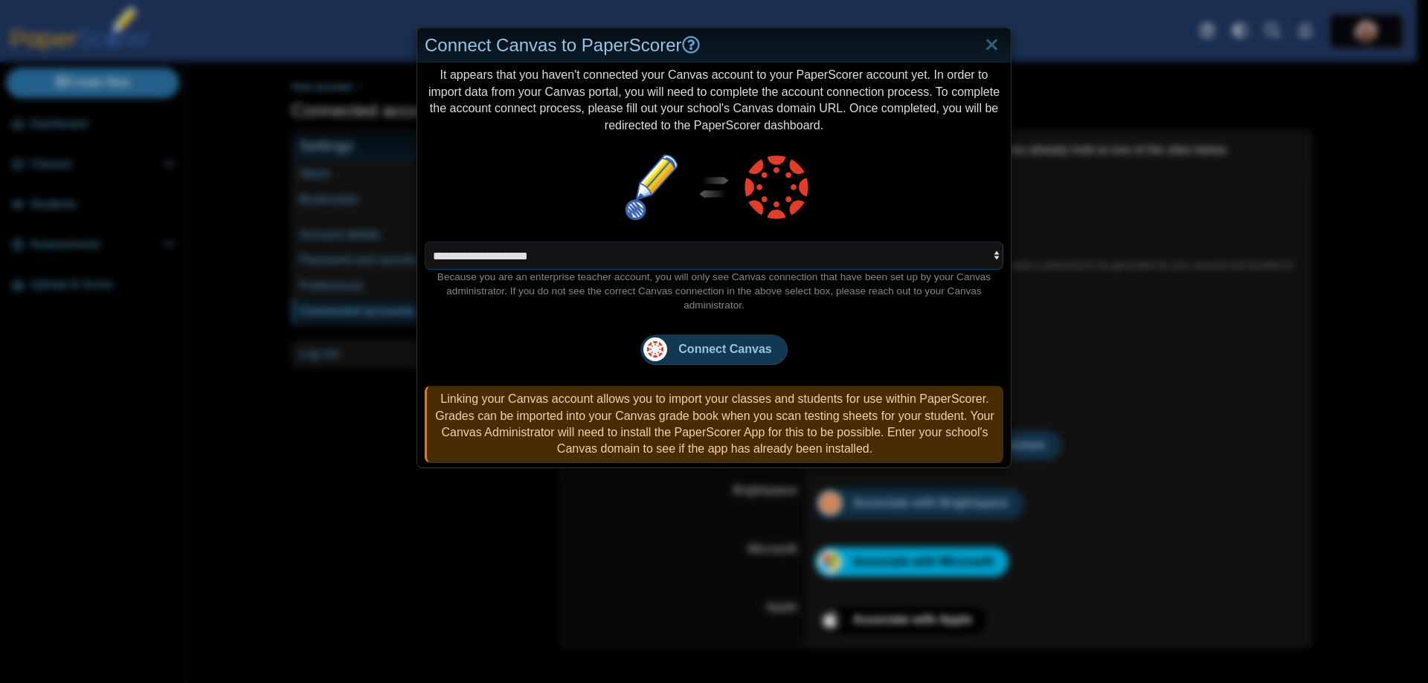
click at [603, 253] on select "**********" at bounding box center [714, 256] width 579 height 28
click at [425, 242] on select "**********" at bounding box center [714, 256] width 579 height 28
click at [714, 353] on span "Connect Canvas" at bounding box center [724, 349] width 93 height 13
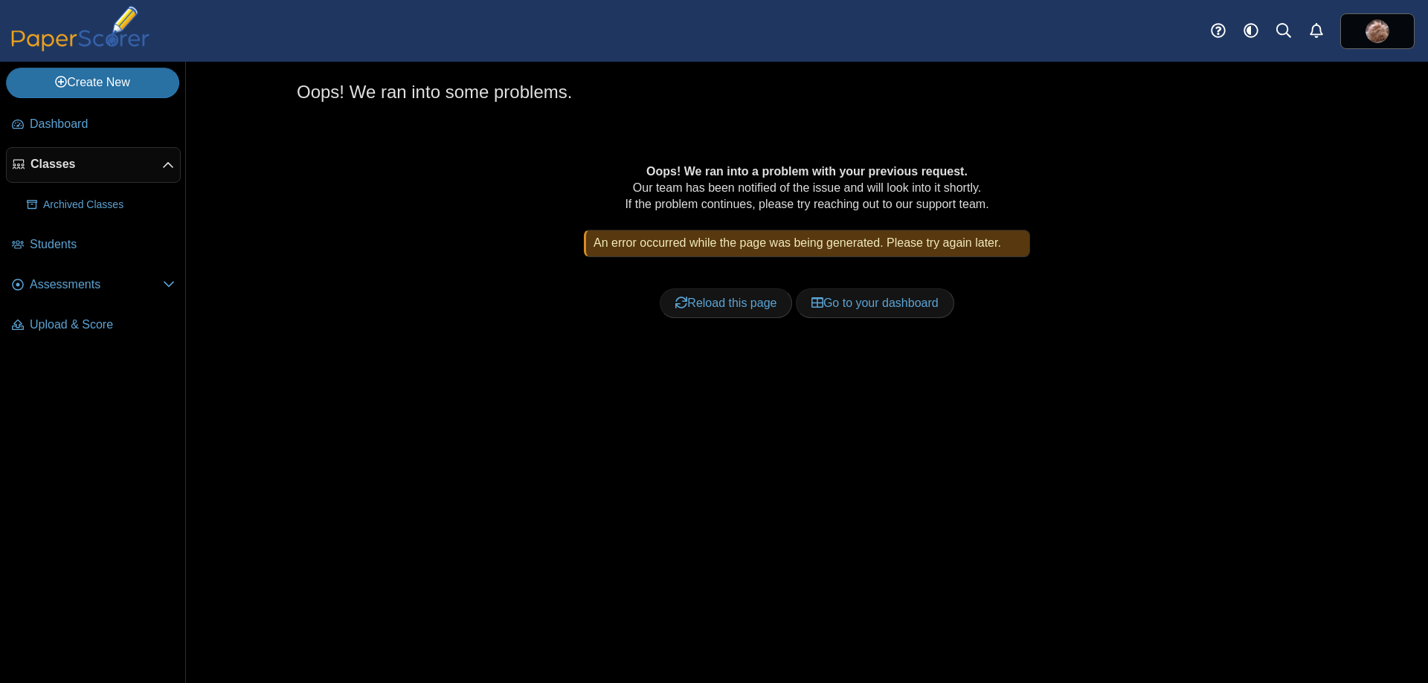
click at [530, 271] on div "Oops! We ran into a problem with your previous request. Our team has been notif…" at bounding box center [806, 258] width 925 height 189
click at [46, 167] on span "Classes" at bounding box center [96, 164] width 132 height 16
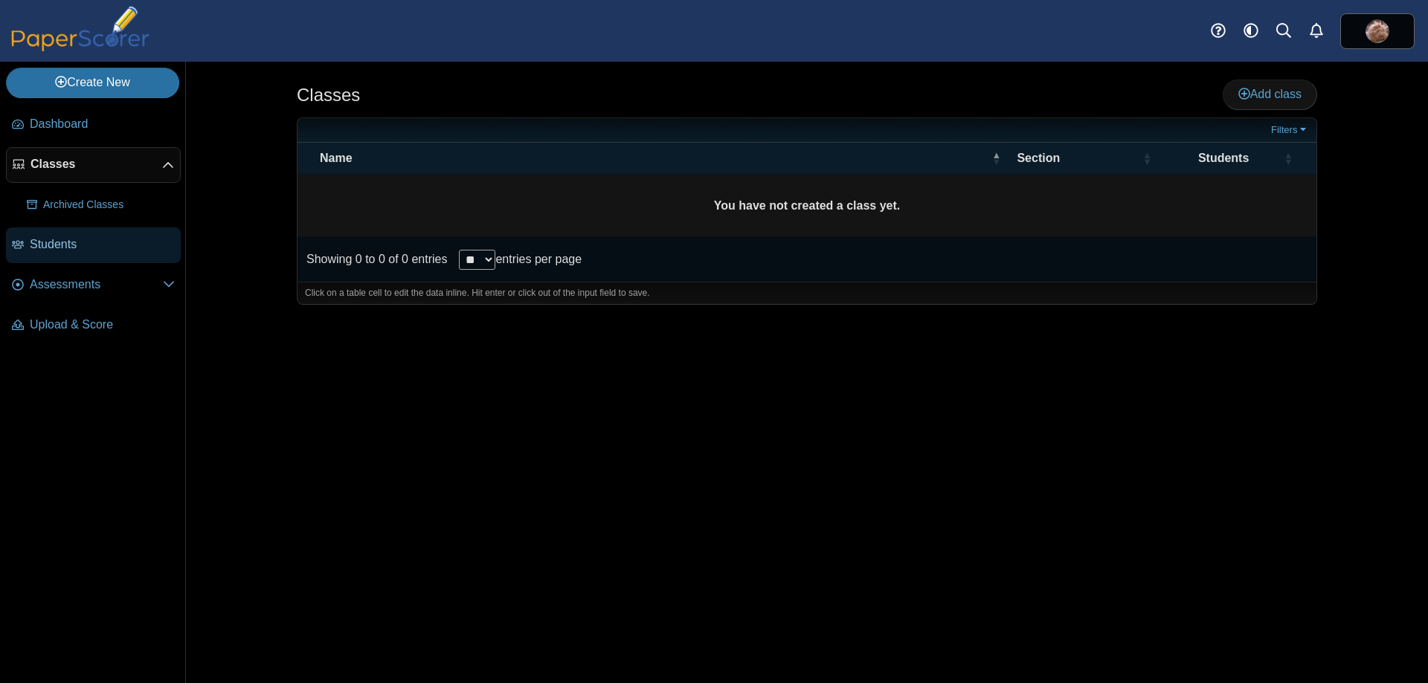
click at [54, 247] on span "Students" at bounding box center [102, 245] width 145 height 16
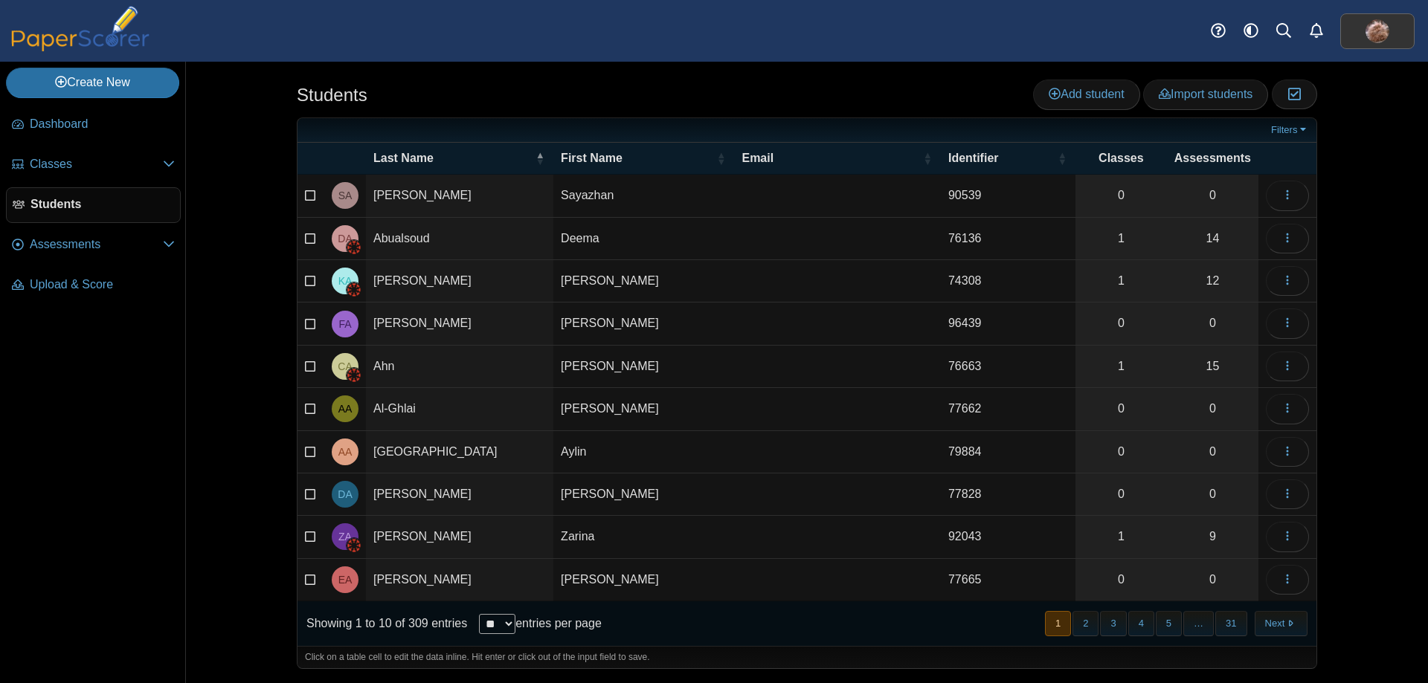
click at [1399, 33] on link at bounding box center [1377, 31] width 74 height 36
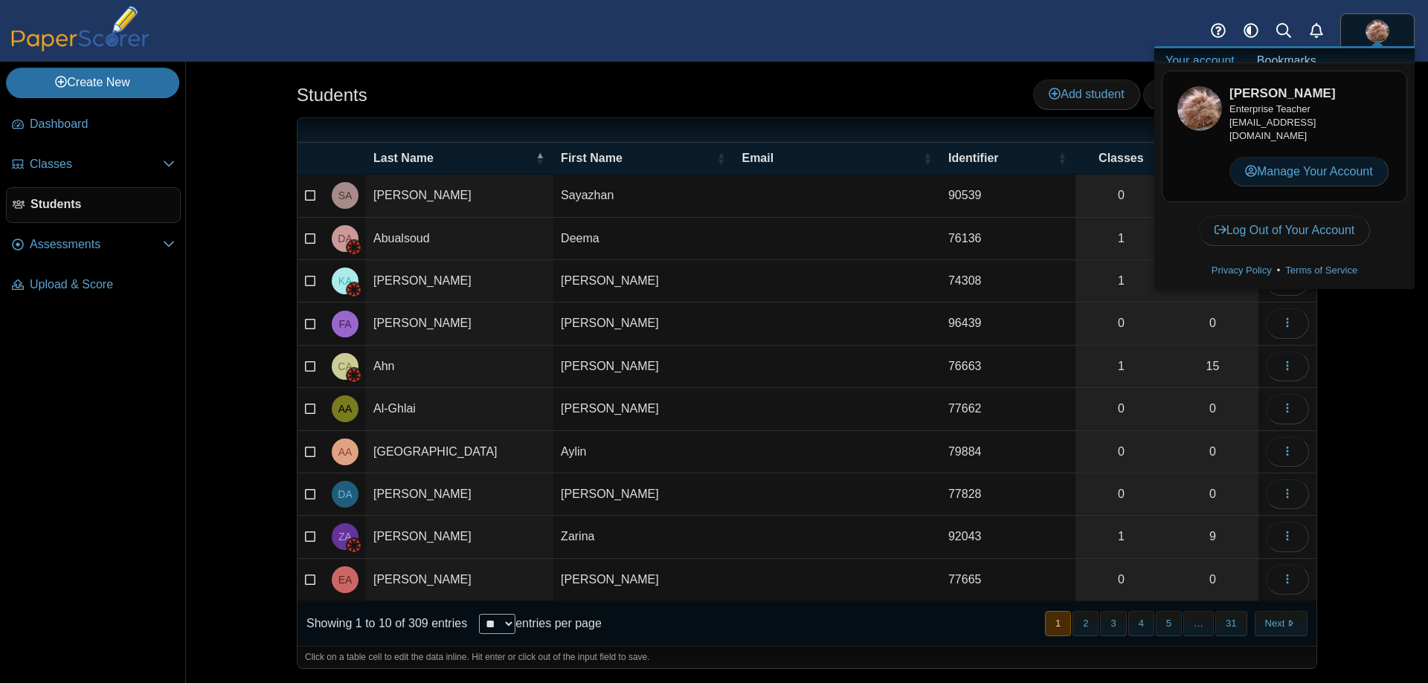
click at [1295, 177] on link "Manage Your Account" at bounding box center [1308, 172] width 159 height 30
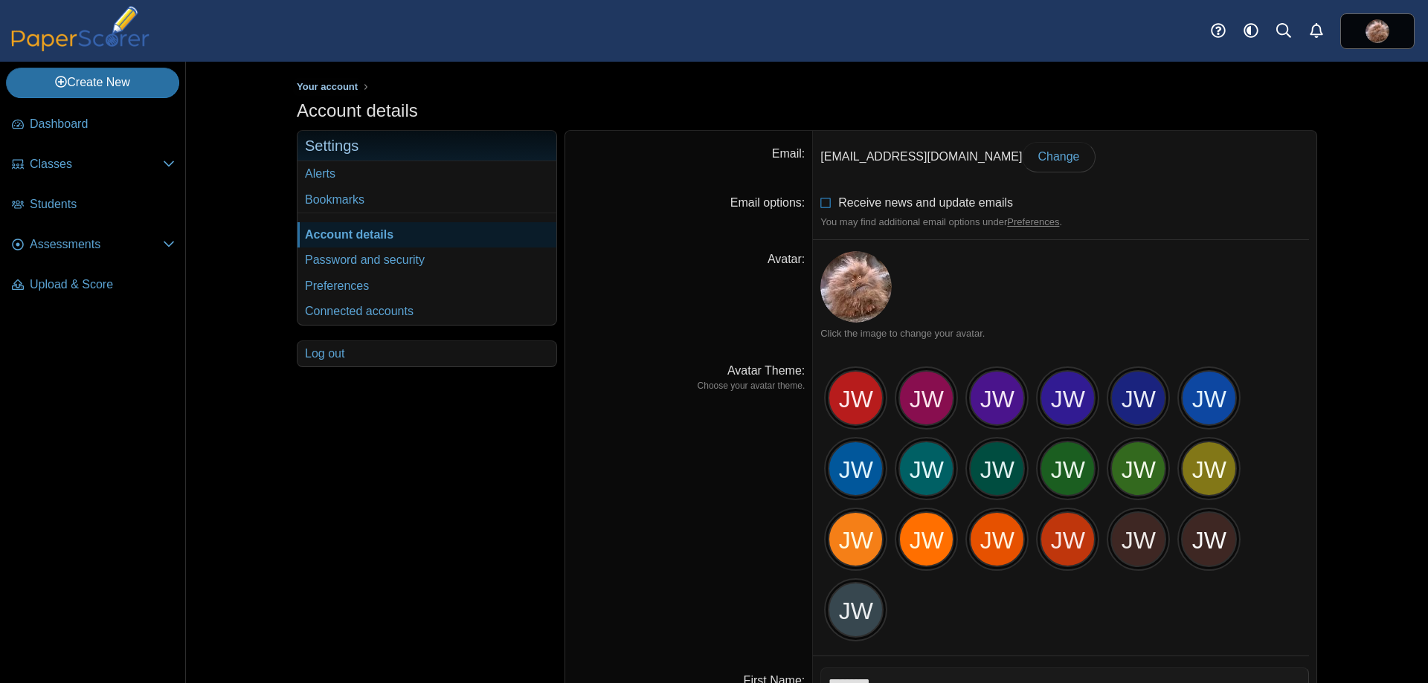
click at [325, 81] on span "Your account" at bounding box center [327, 86] width 61 height 11
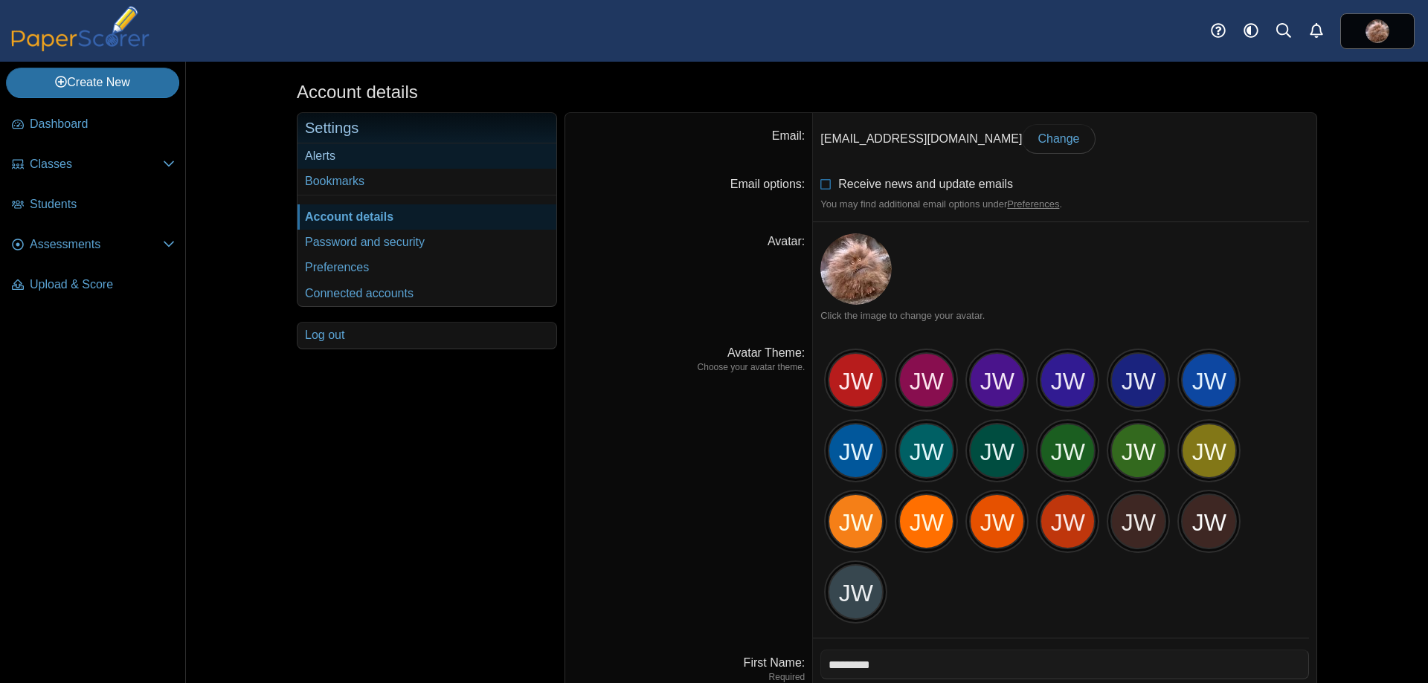
click at [320, 149] on link "Alerts" at bounding box center [426, 156] width 259 height 25
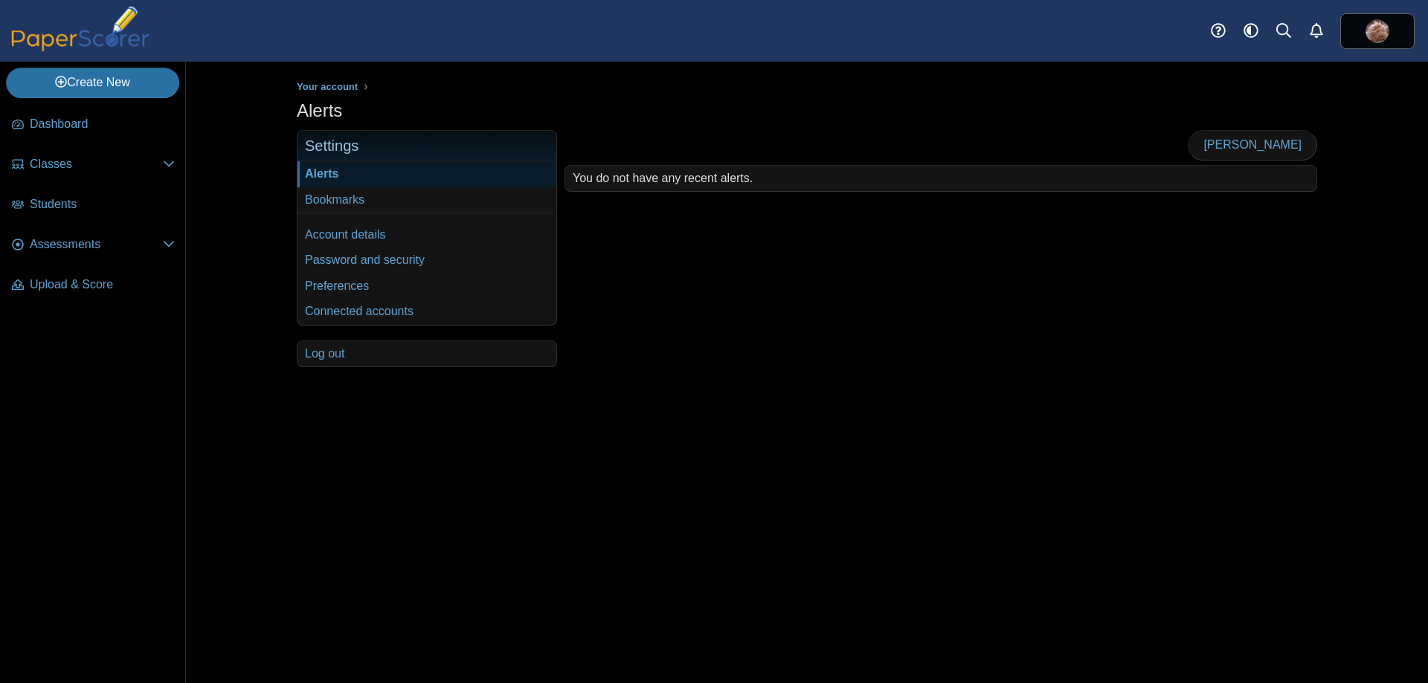
click at [224, 234] on div "Your account Alerts Settings" at bounding box center [807, 373] width 1242 height 622
click at [68, 289] on span "Upload & Score" at bounding box center [102, 285] width 145 height 16
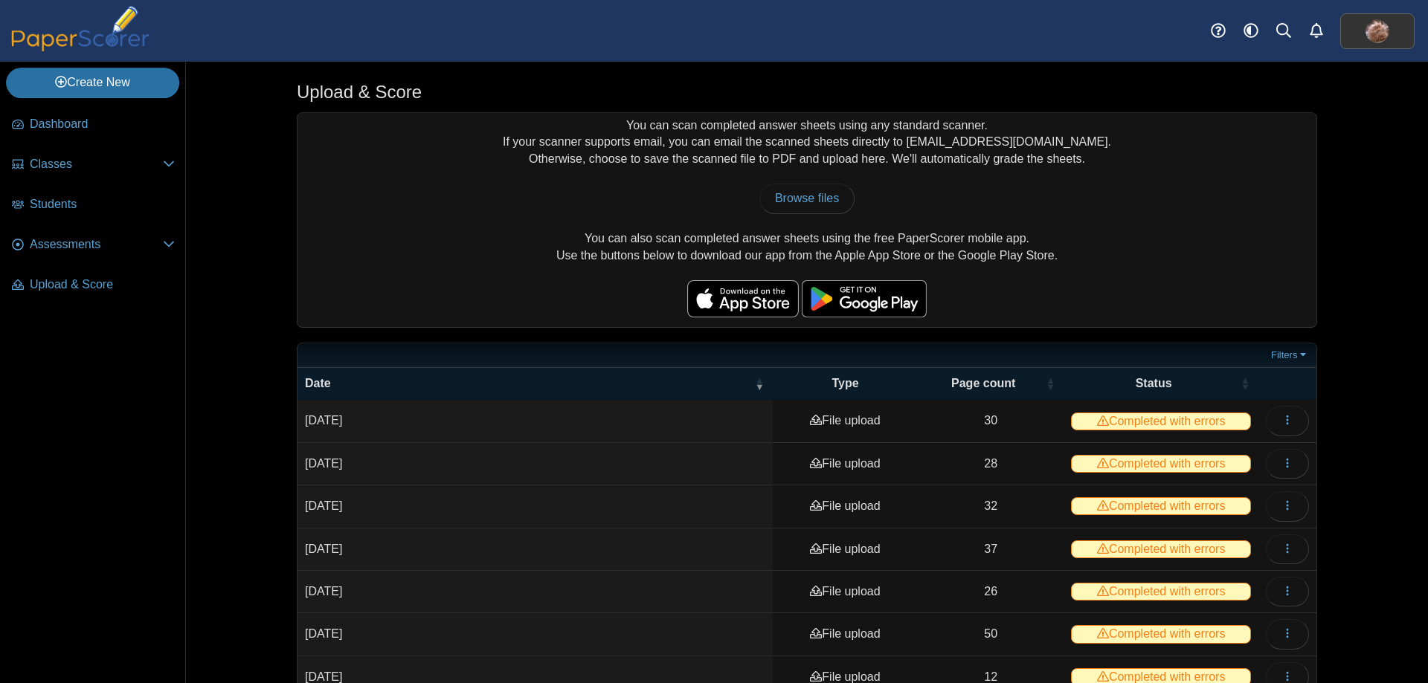
click at [1342, 22] on link at bounding box center [1377, 31] width 74 height 36
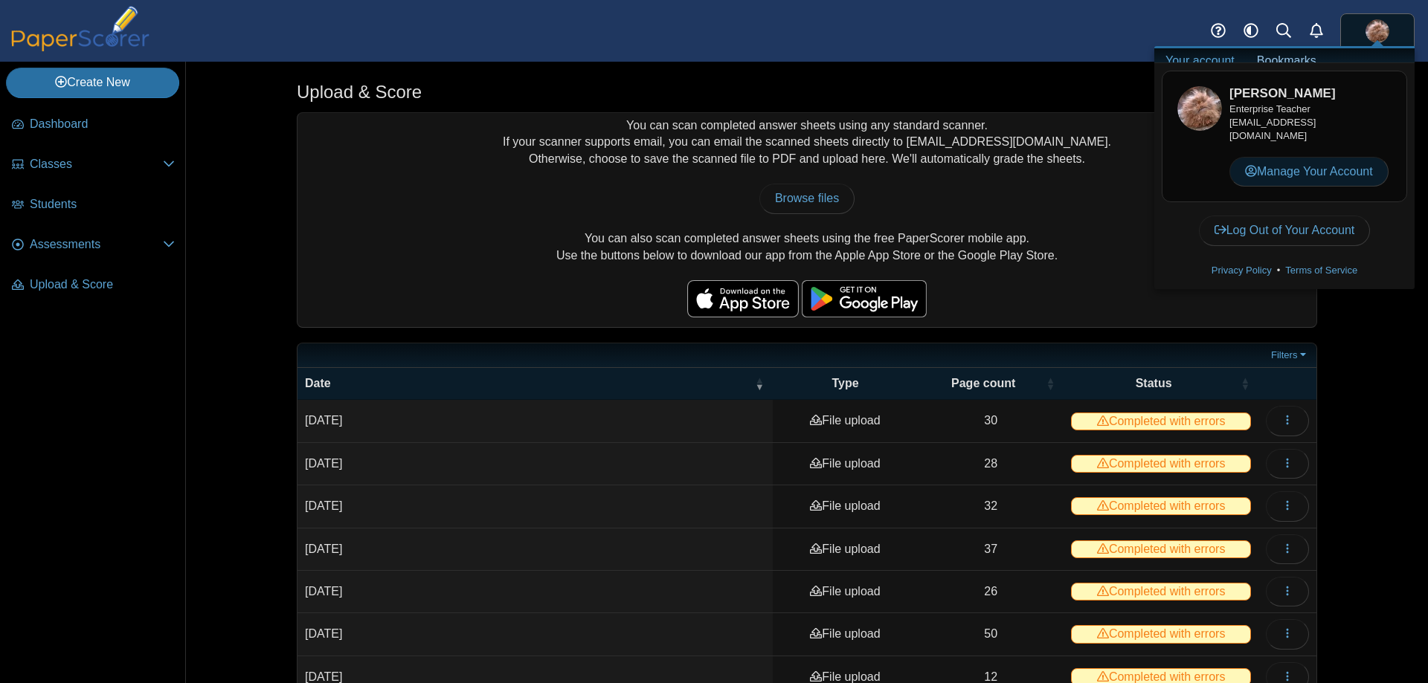
click at [1307, 167] on link "Manage Your Account" at bounding box center [1308, 172] width 159 height 30
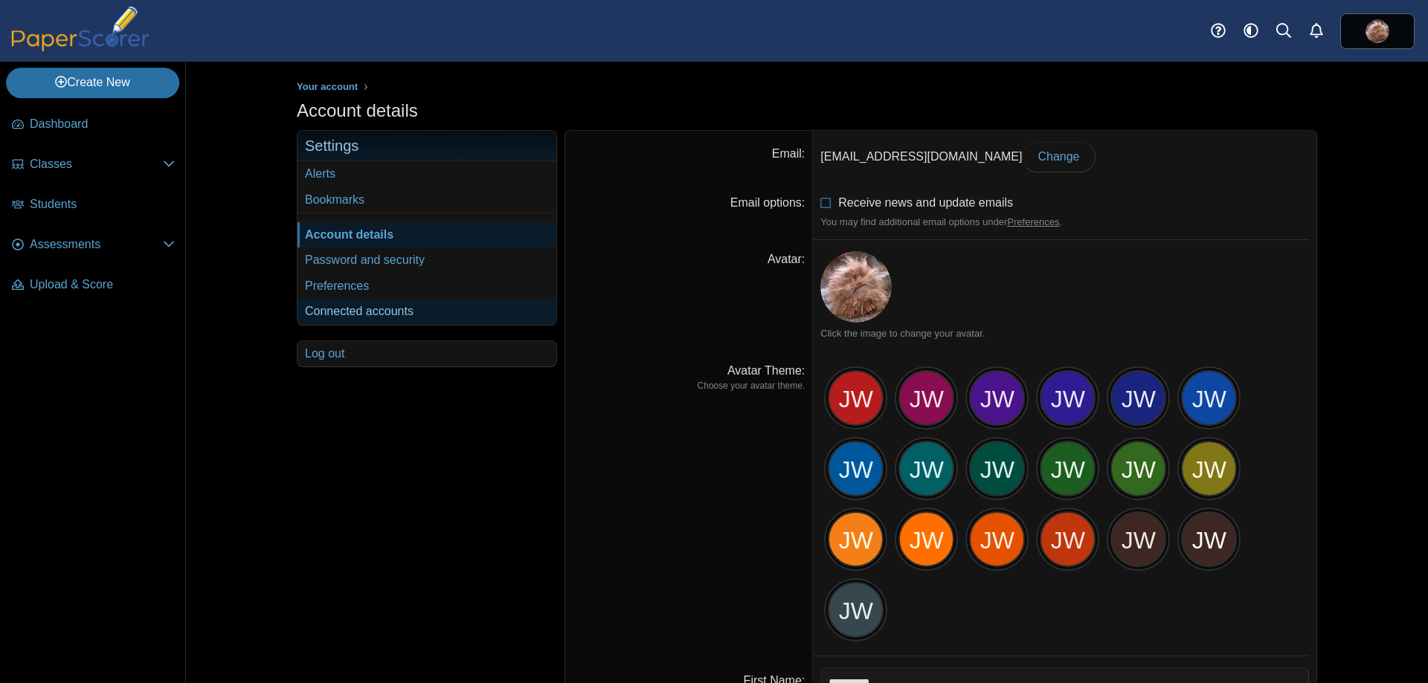
click at [354, 308] on link "Connected accounts" at bounding box center [426, 311] width 259 height 25
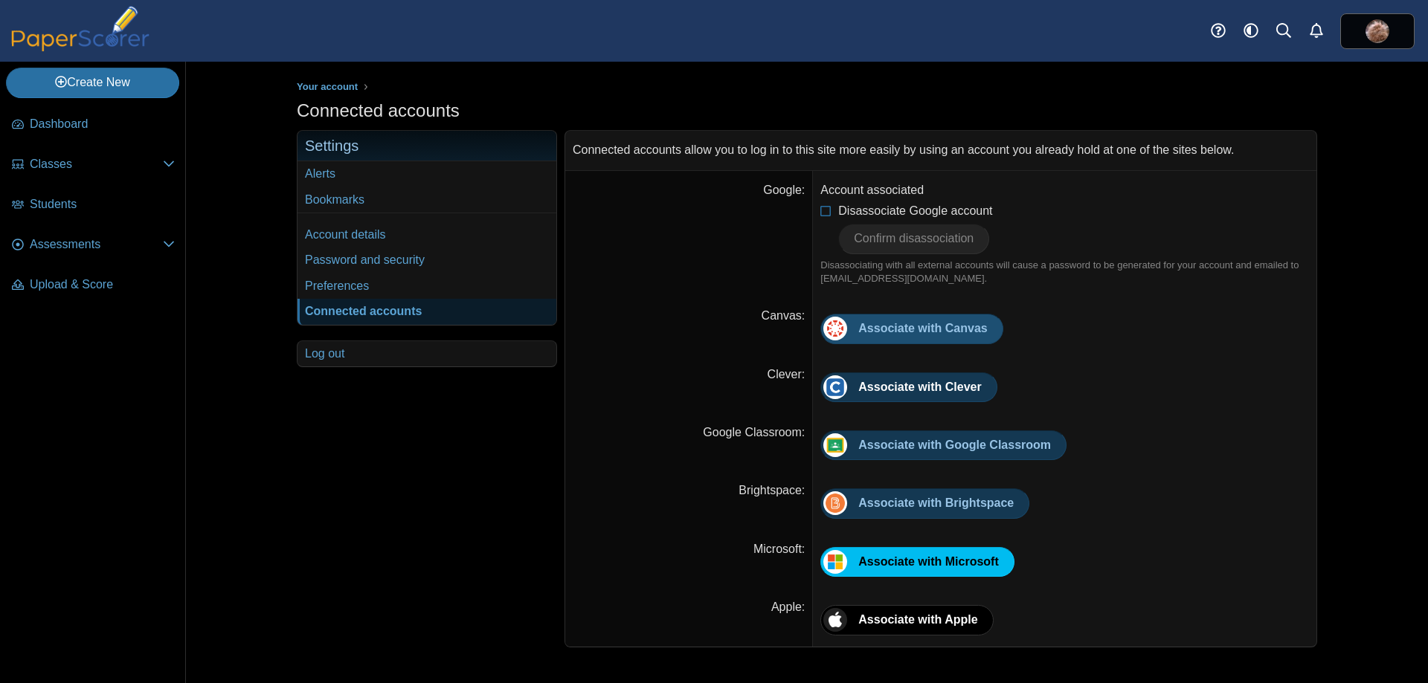
click at [905, 336] on link "Associate with Canvas" at bounding box center [911, 329] width 182 height 30
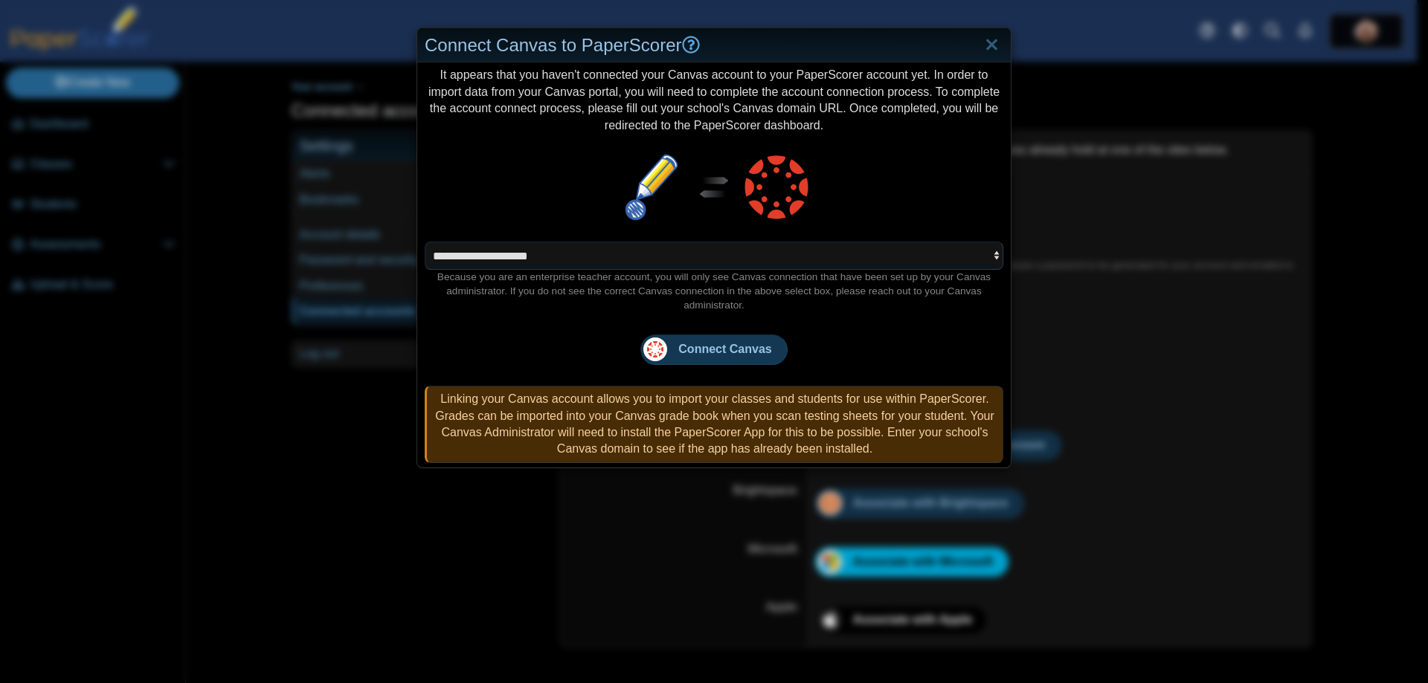
click at [520, 257] on select "**********" at bounding box center [714, 256] width 579 height 28
click at [544, 393] on div "Linking your Canvas account allows you to import your classes and students for …" at bounding box center [714, 424] width 579 height 77
click at [985, 254] on select "**********" at bounding box center [714, 256] width 579 height 28
click at [962, 247] on select "**********" at bounding box center [714, 256] width 579 height 28
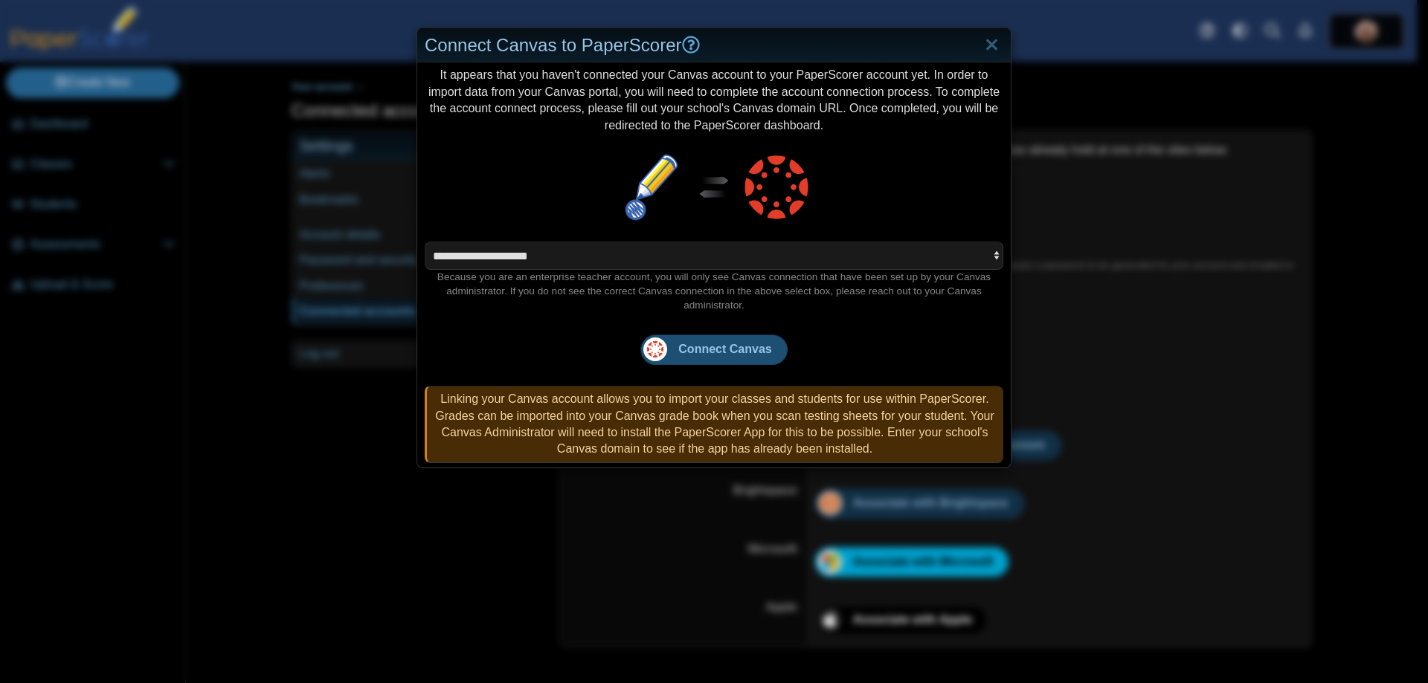
click at [692, 343] on span "Connect Canvas" at bounding box center [724, 349] width 93 height 13
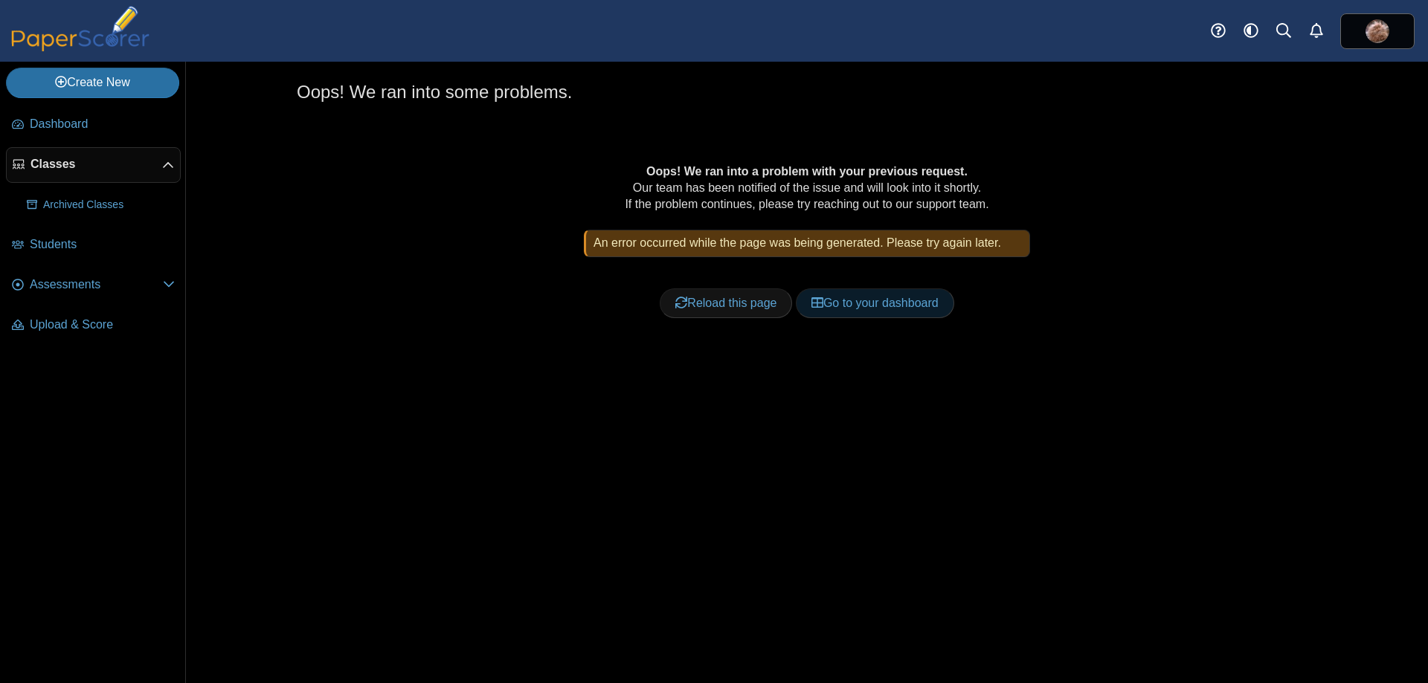
click at [930, 312] on link "Go to your dashboard" at bounding box center [875, 304] width 158 height 30
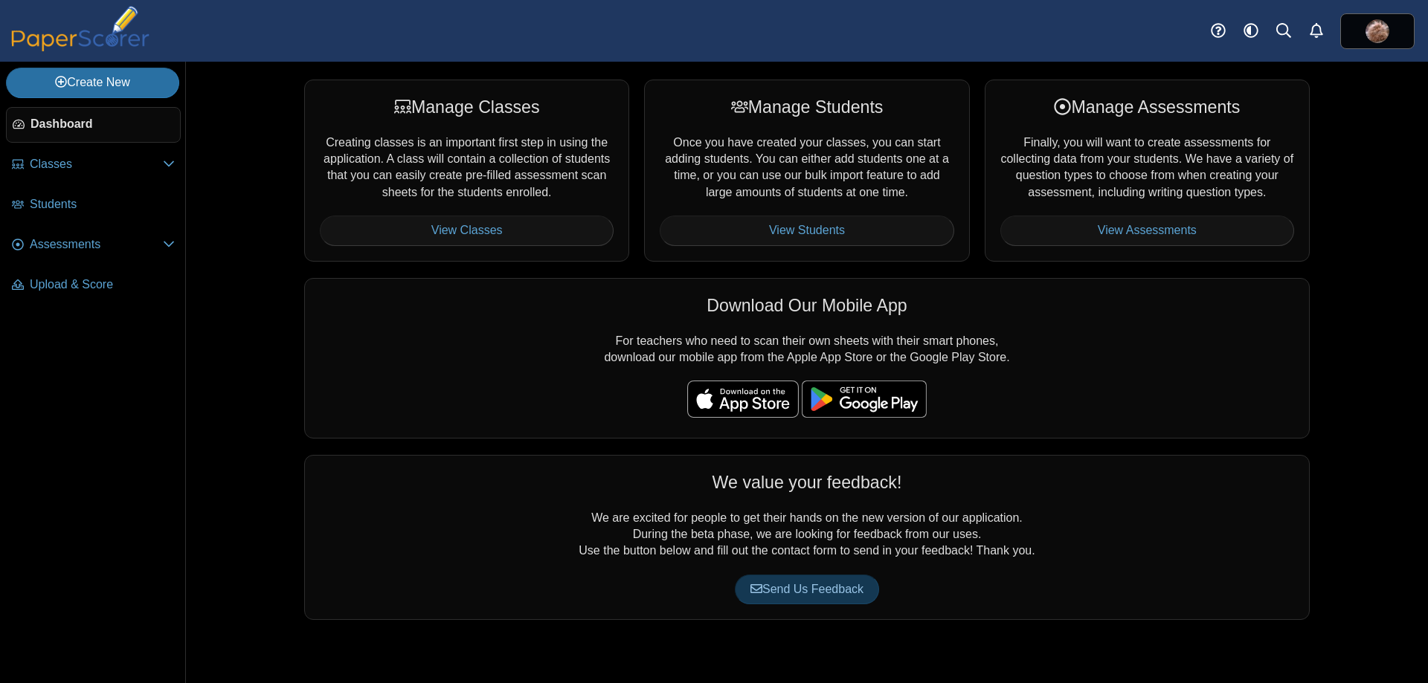
click at [397, 344] on div "Download Our Mobile App For teachers who need to scan their own sheets with the…" at bounding box center [807, 358] width 1006 height 161
click at [42, 207] on span "Students" at bounding box center [102, 204] width 145 height 16
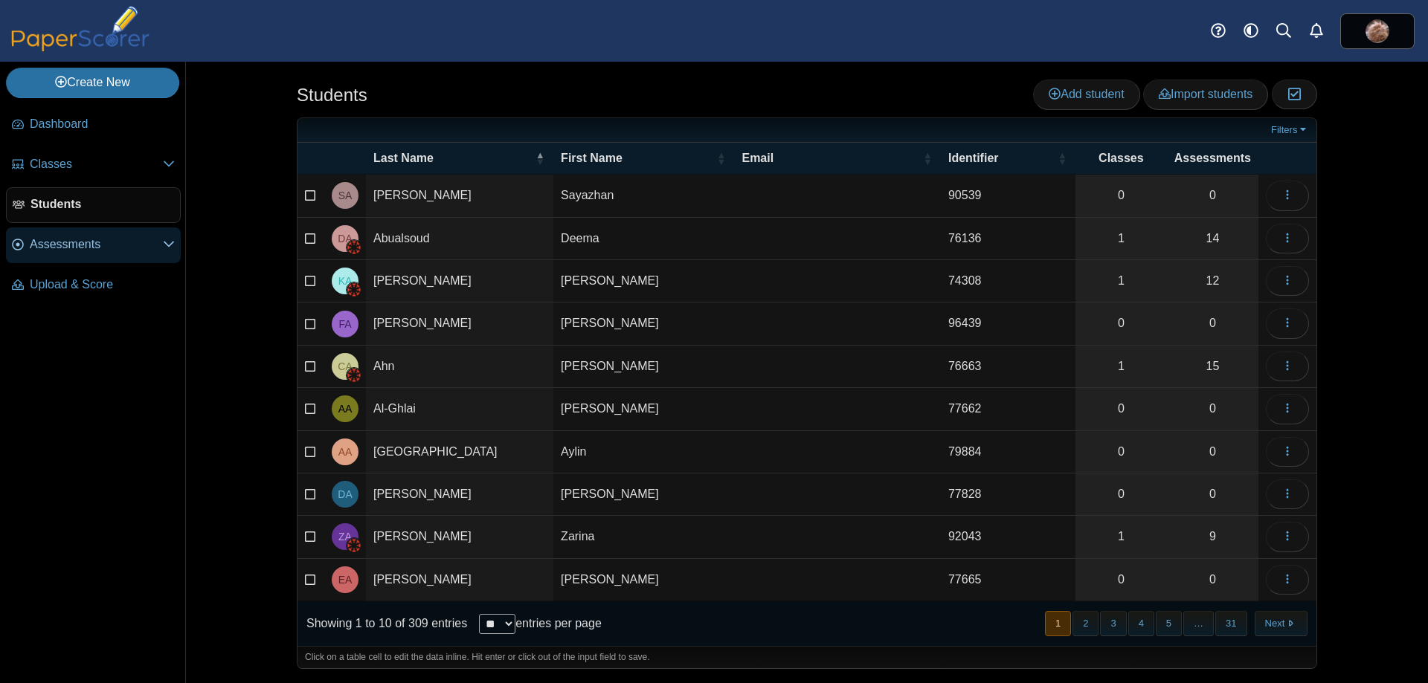
click at [67, 241] on span "Assessments" at bounding box center [96, 245] width 133 height 16
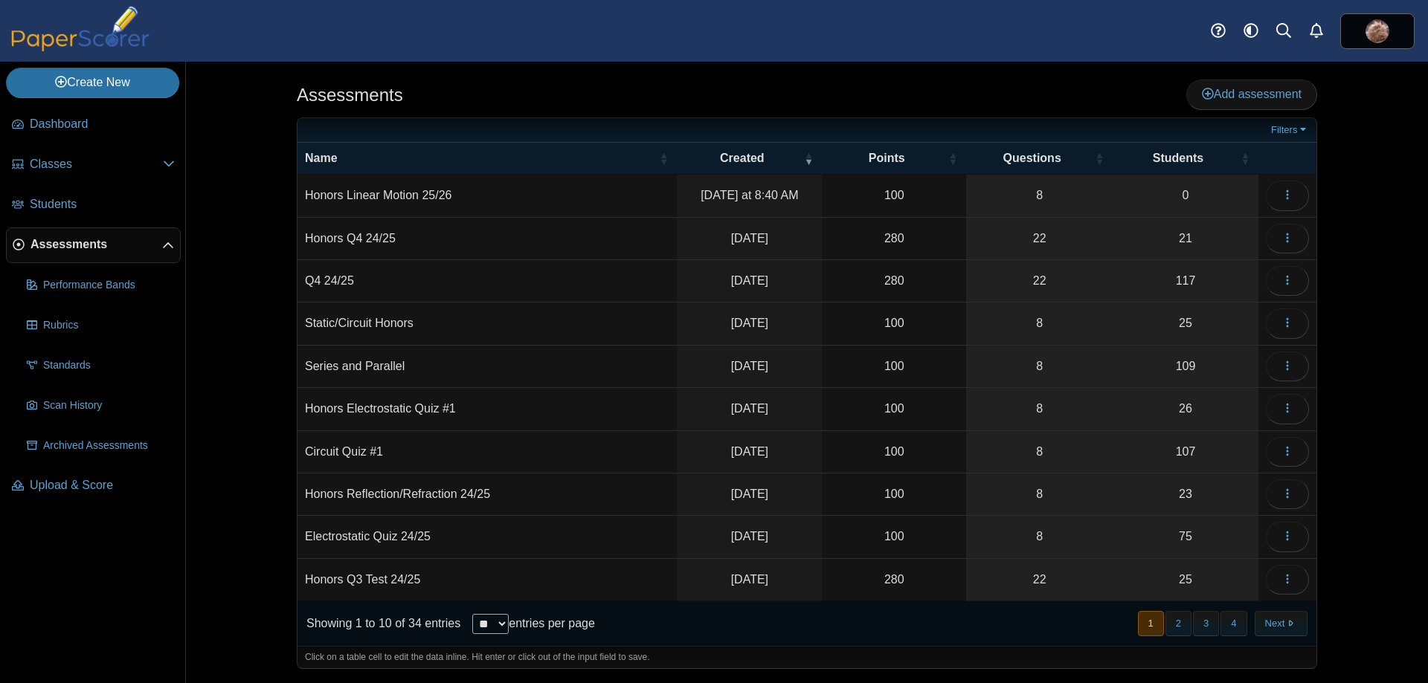
click at [77, 251] on span "Assessments" at bounding box center [96, 245] width 132 height 16
click at [759, 94] on div "Assessments Add assessment" at bounding box center [807, 96] width 1020 height 33
click at [1371, 32] on img at bounding box center [1377, 31] width 24 height 24
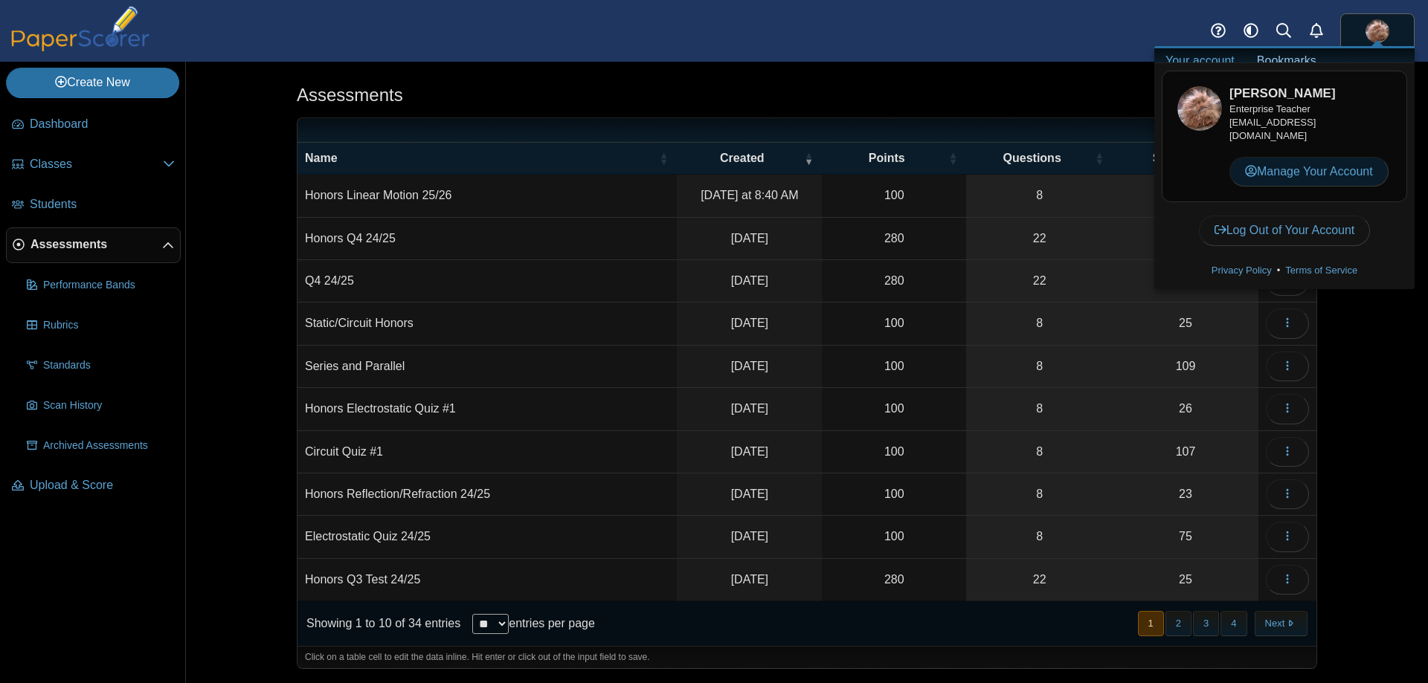
click at [1291, 170] on link "Manage Your Account" at bounding box center [1308, 172] width 159 height 30
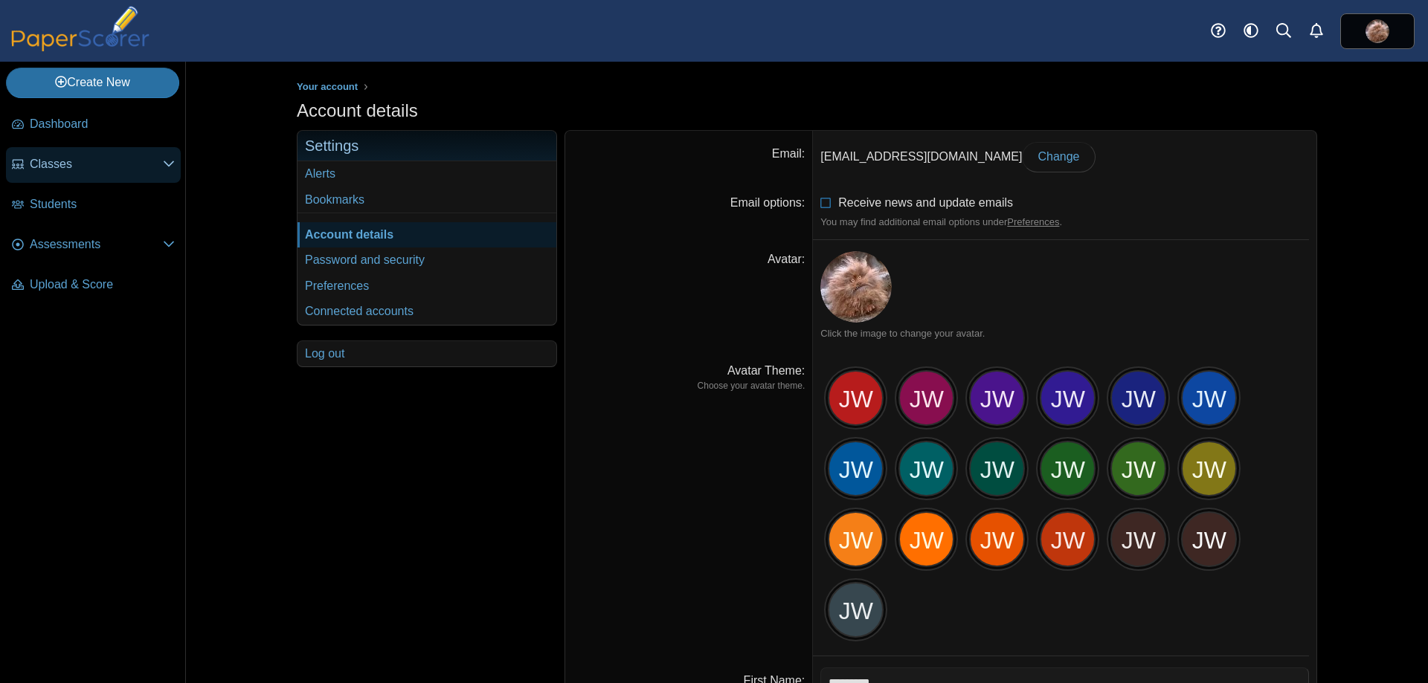
click at [62, 161] on span "Classes" at bounding box center [96, 164] width 133 height 16
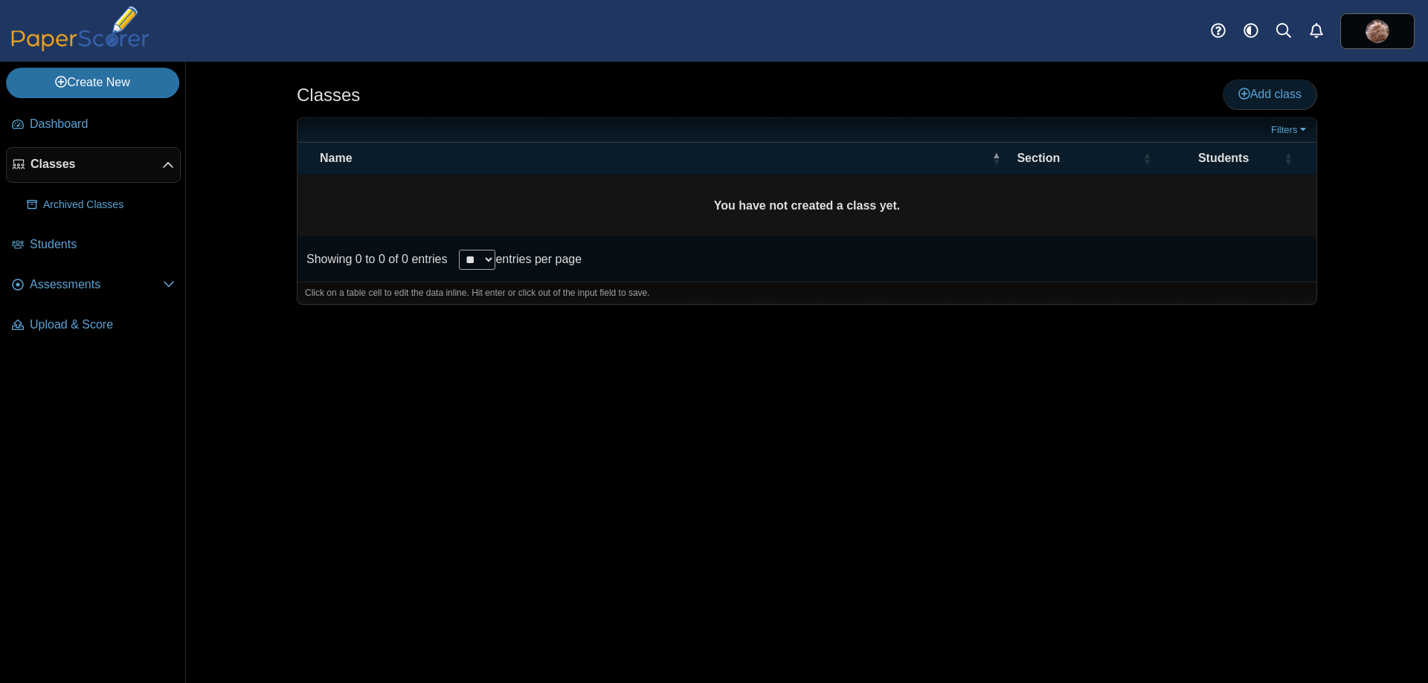
click at [1271, 104] on link "Add class" at bounding box center [1270, 95] width 94 height 30
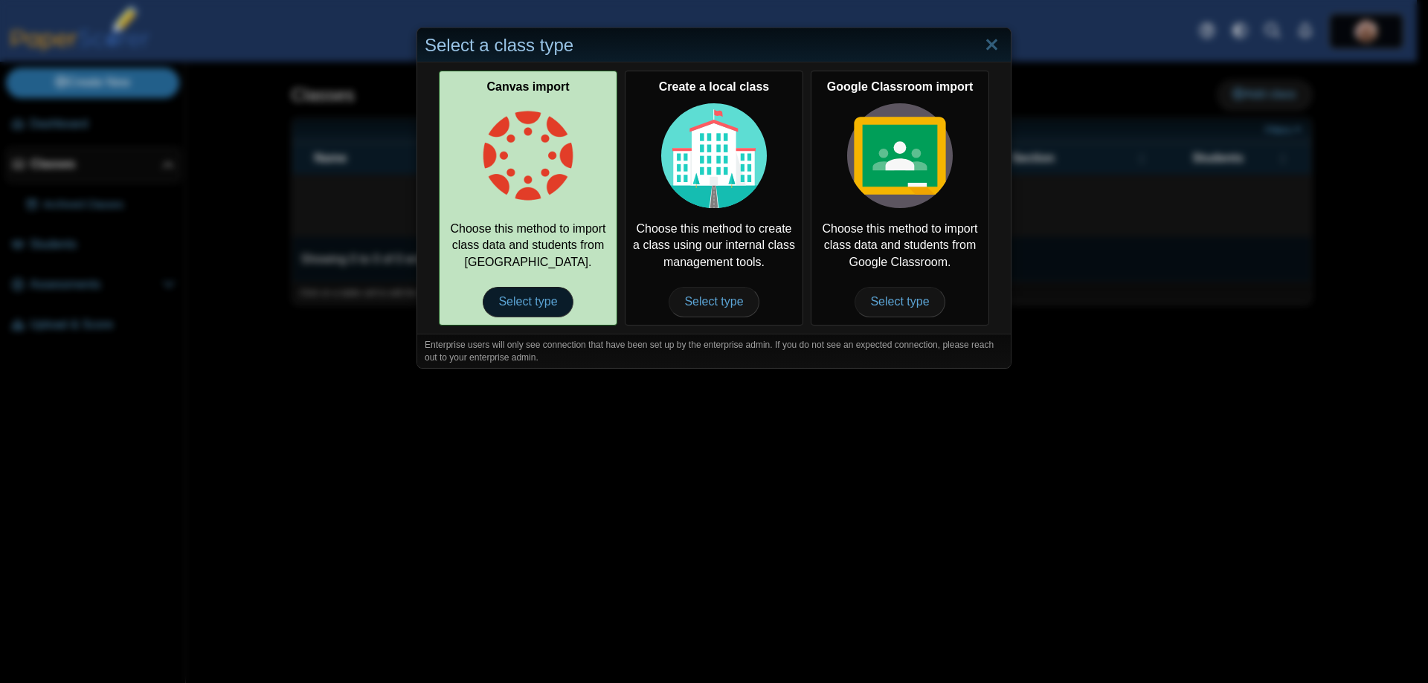
click at [542, 297] on span "Select type" at bounding box center [528, 302] width 90 height 30
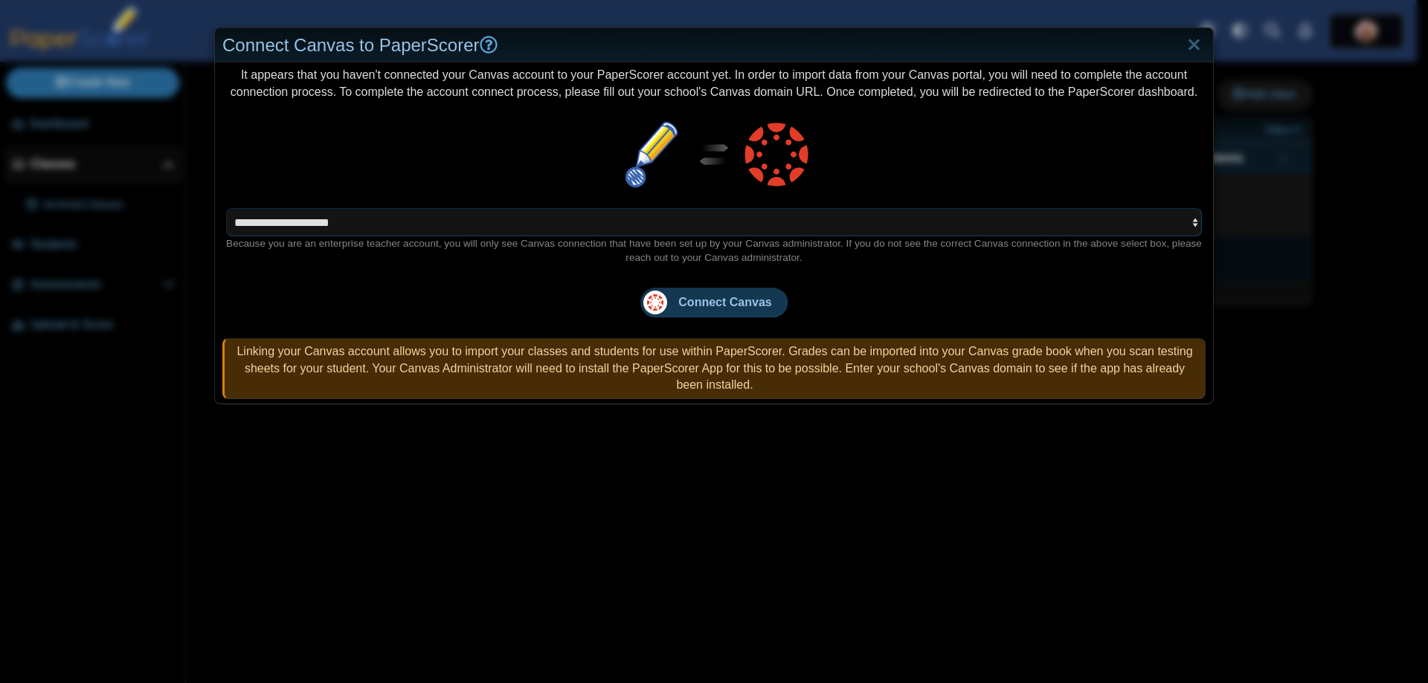
click at [870, 225] on select "**********" at bounding box center [714, 222] width 976 height 28
click at [709, 298] on span "Connect Canvas" at bounding box center [724, 302] width 93 height 13
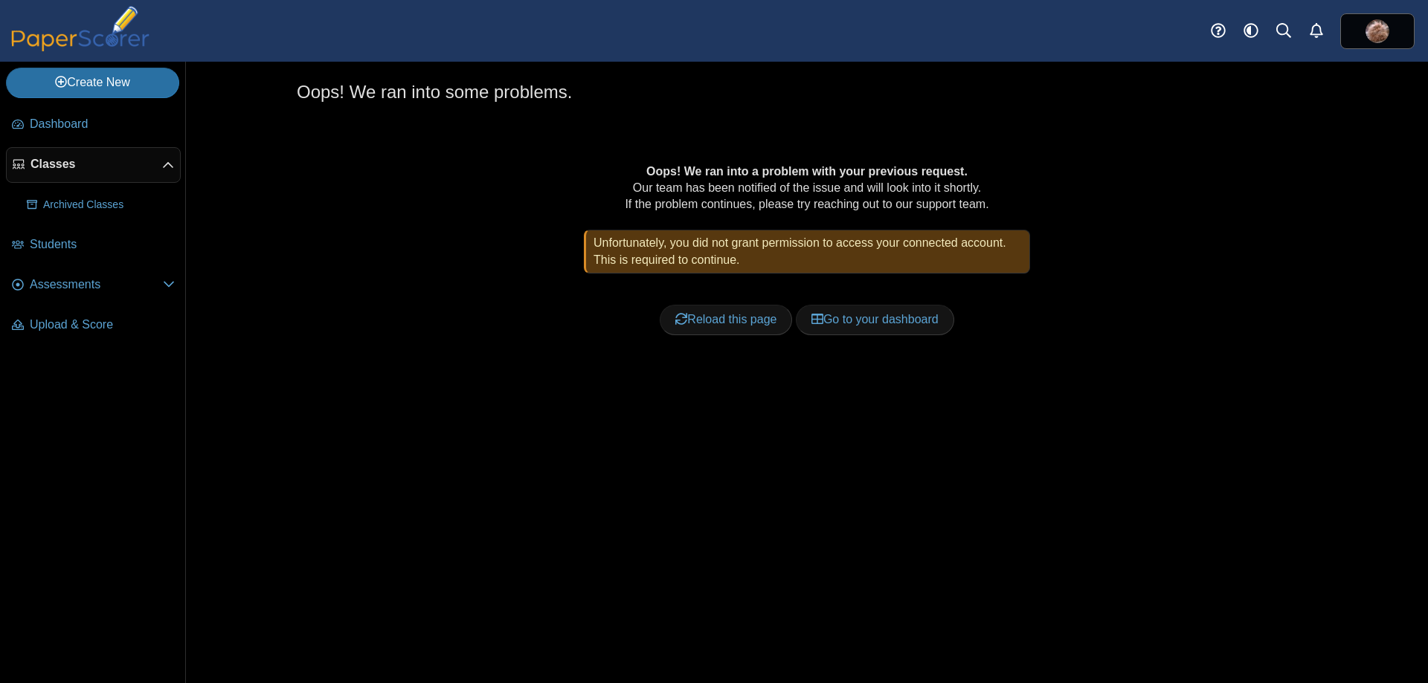
click at [443, 245] on div "Oops! We ran into a problem with your previous request. Our team has been notif…" at bounding box center [806, 266] width 925 height 205
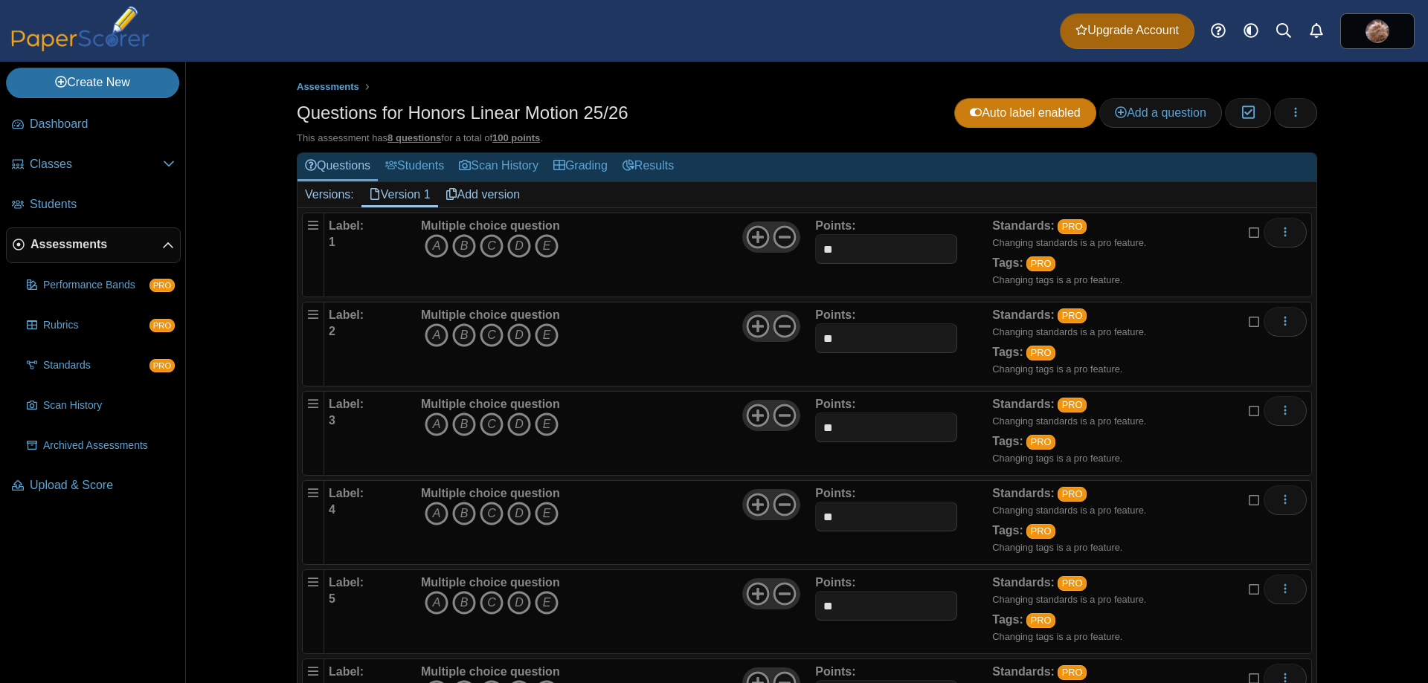
drag, startPoint x: 808, startPoint y: 124, endPoint x: 968, endPoint y: 106, distance: 160.2
click at [808, 124] on div "Questions for Honors Linear Motion 25/26 Auto label enabled Add a question Mode…" at bounding box center [807, 114] width 1020 height 33
click at [1389, 34] on img at bounding box center [1377, 31] width 24 height 24
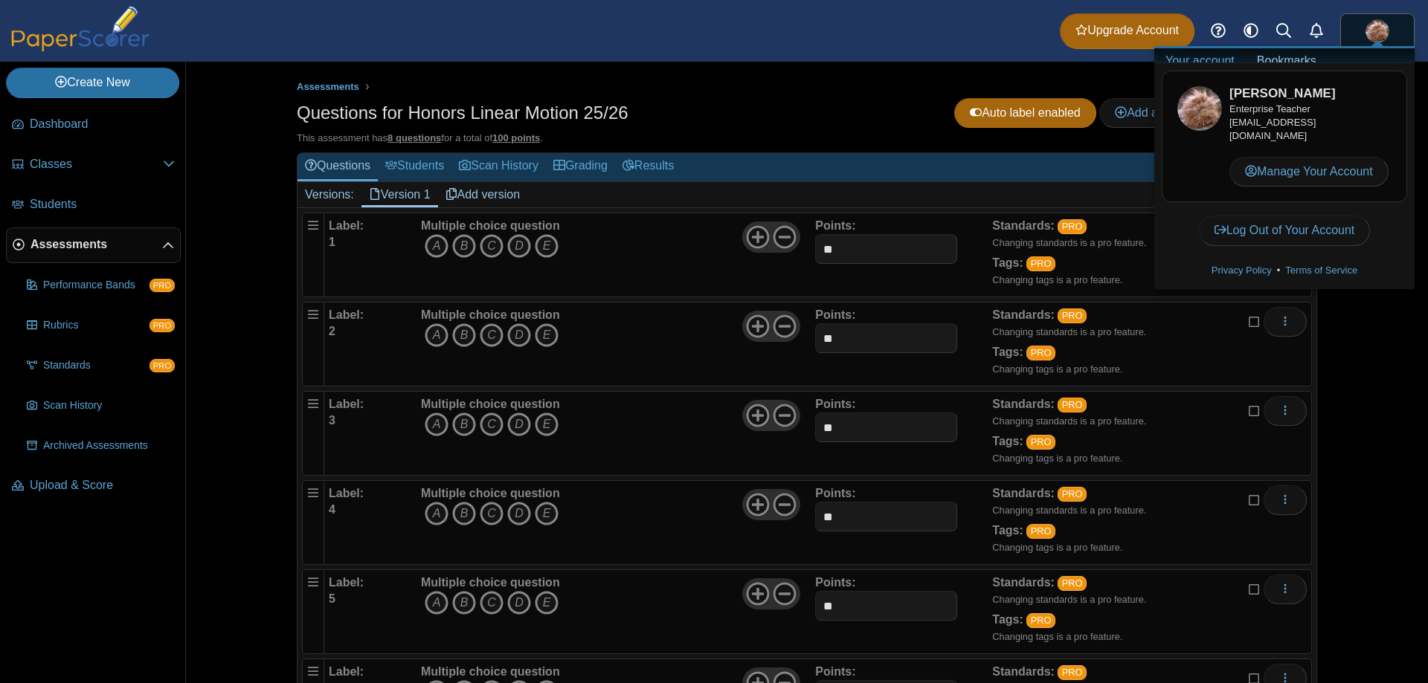
click at [779, 135] on div "This assessment has 8 questions for a total of 100 points ." at bounding box center [807, 138] width 1020 height 13
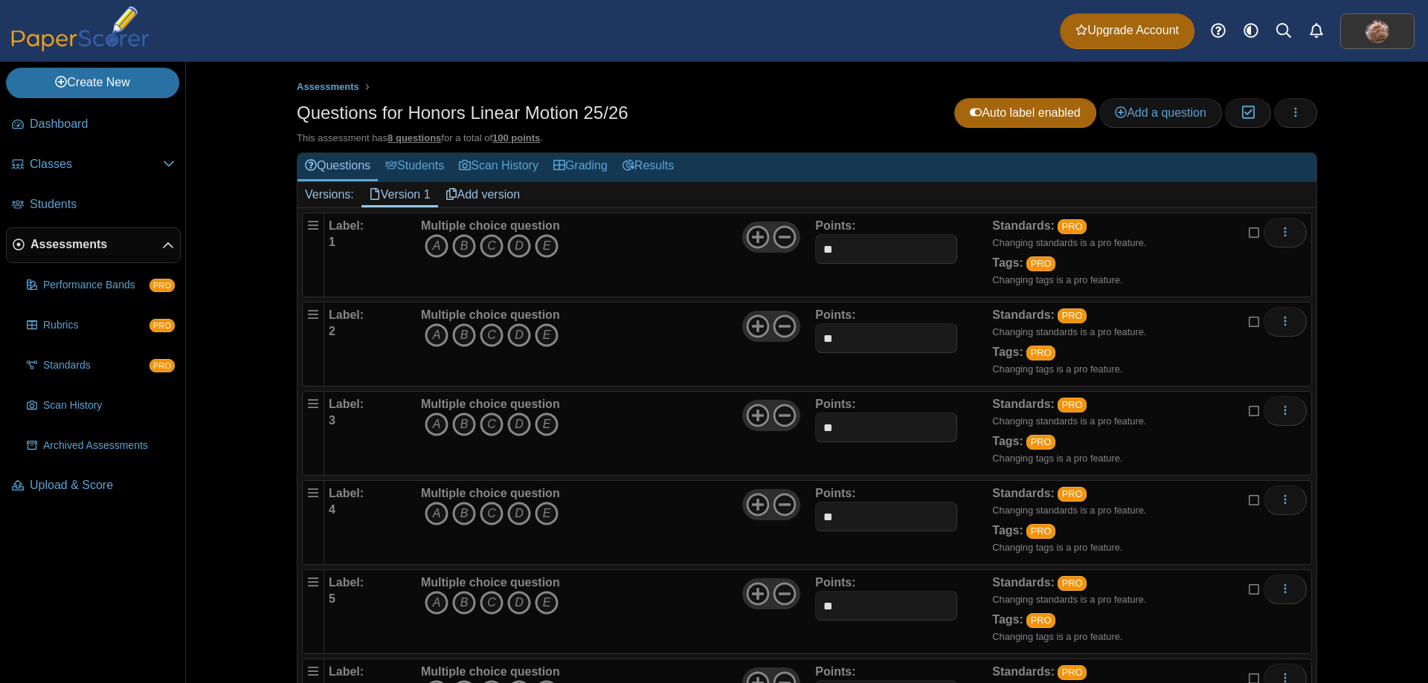
click at [1374, 36] on img at bounding box center [1377, 31] width 24 height 24
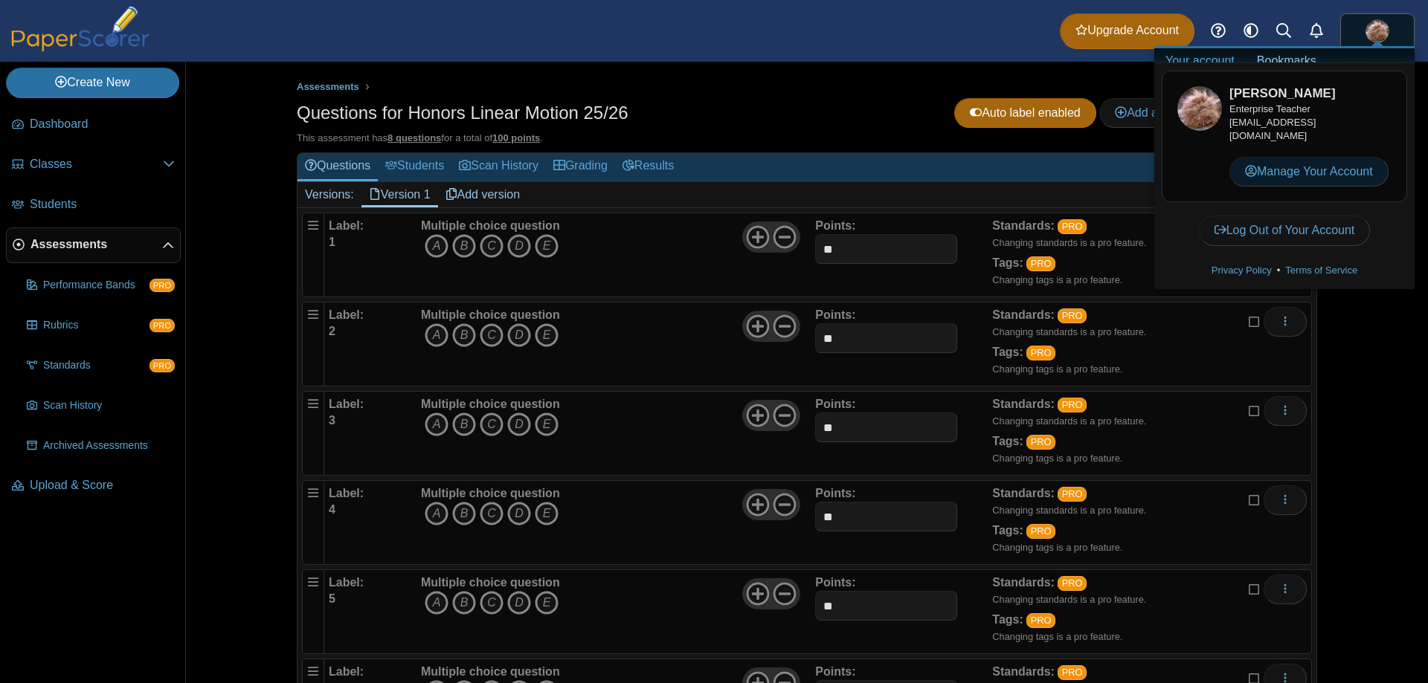
click at [1331, 171] on link "Manage Your Account" at bounding box center [1308, 172] width 159 height 30
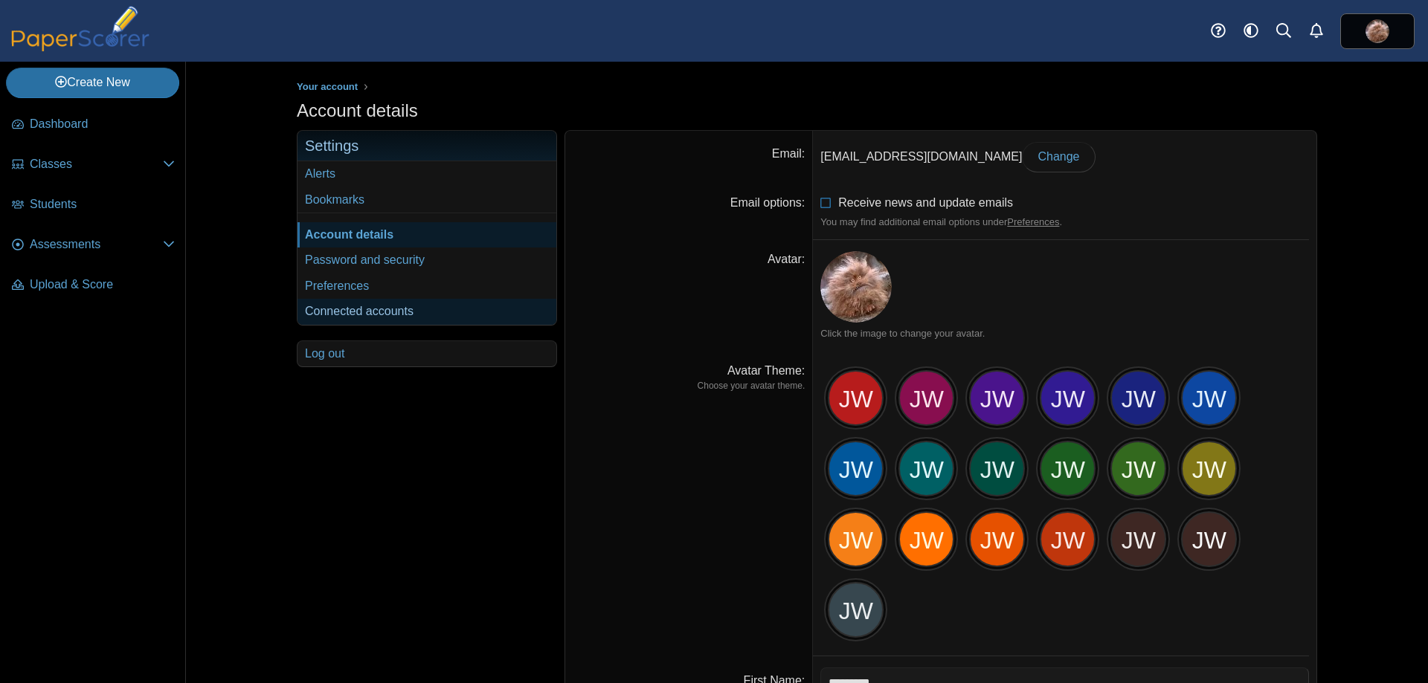
click at [370, 311] on link "Connected accounts" at bounding box center [426, 311] width 259 height 25
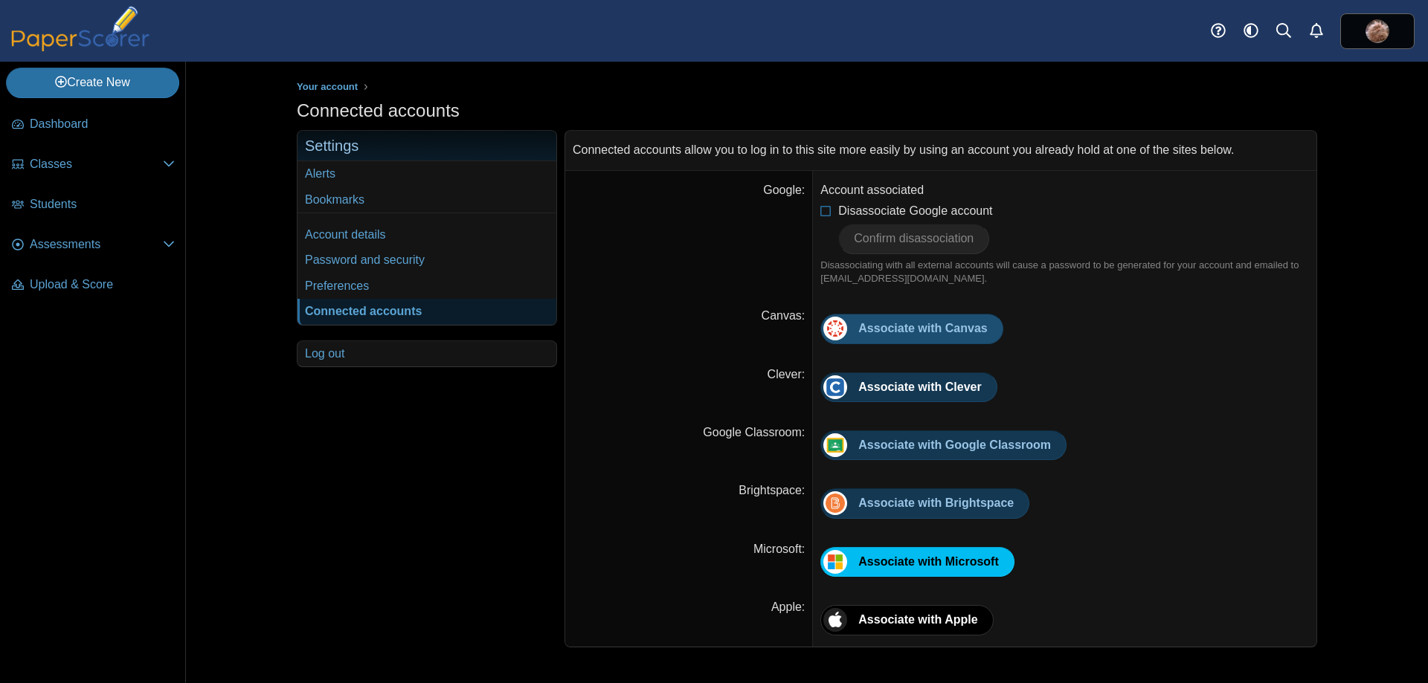
click at [939, 328] on span "Associate with Canvas" at bounding box center [922, 328] width 129 height 13
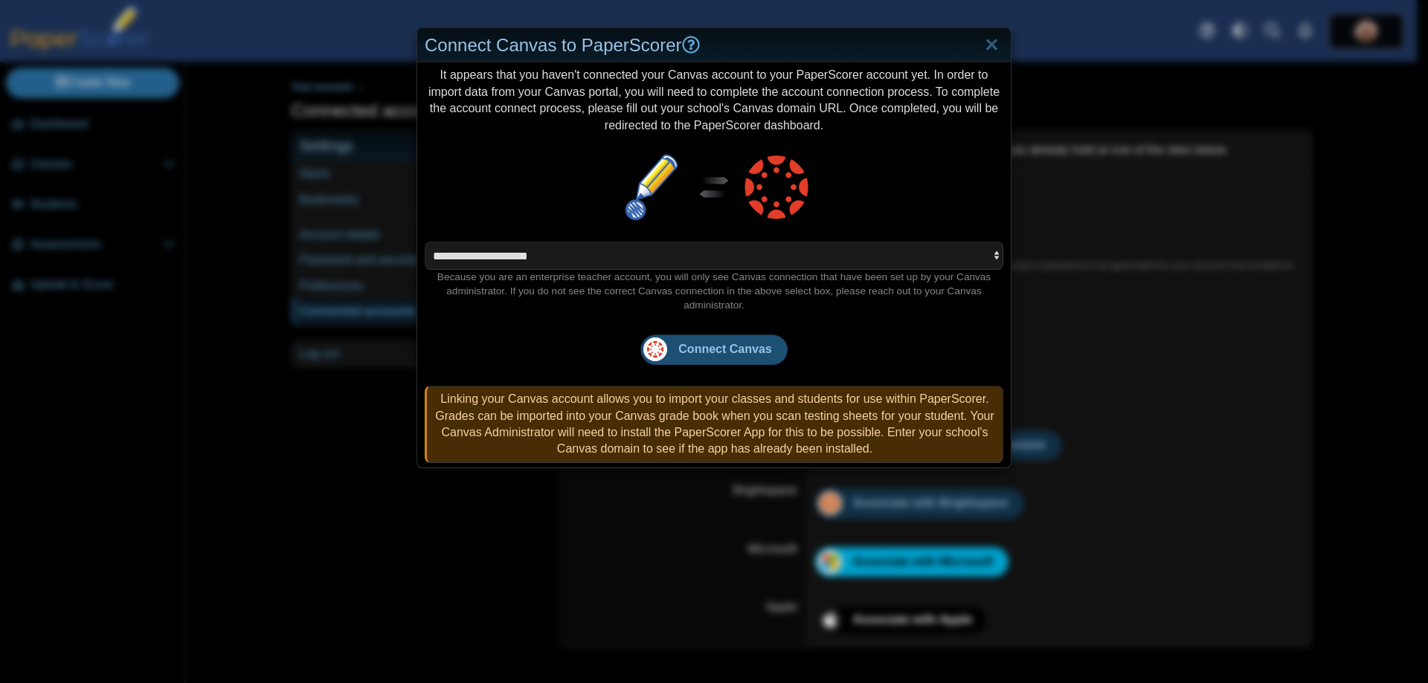
click at [704, 351] on span "Connect Canvas" at bounding box center [724, 349] width 93 height 13
